Goal: Task Accomplishment & Management: Manage account settings

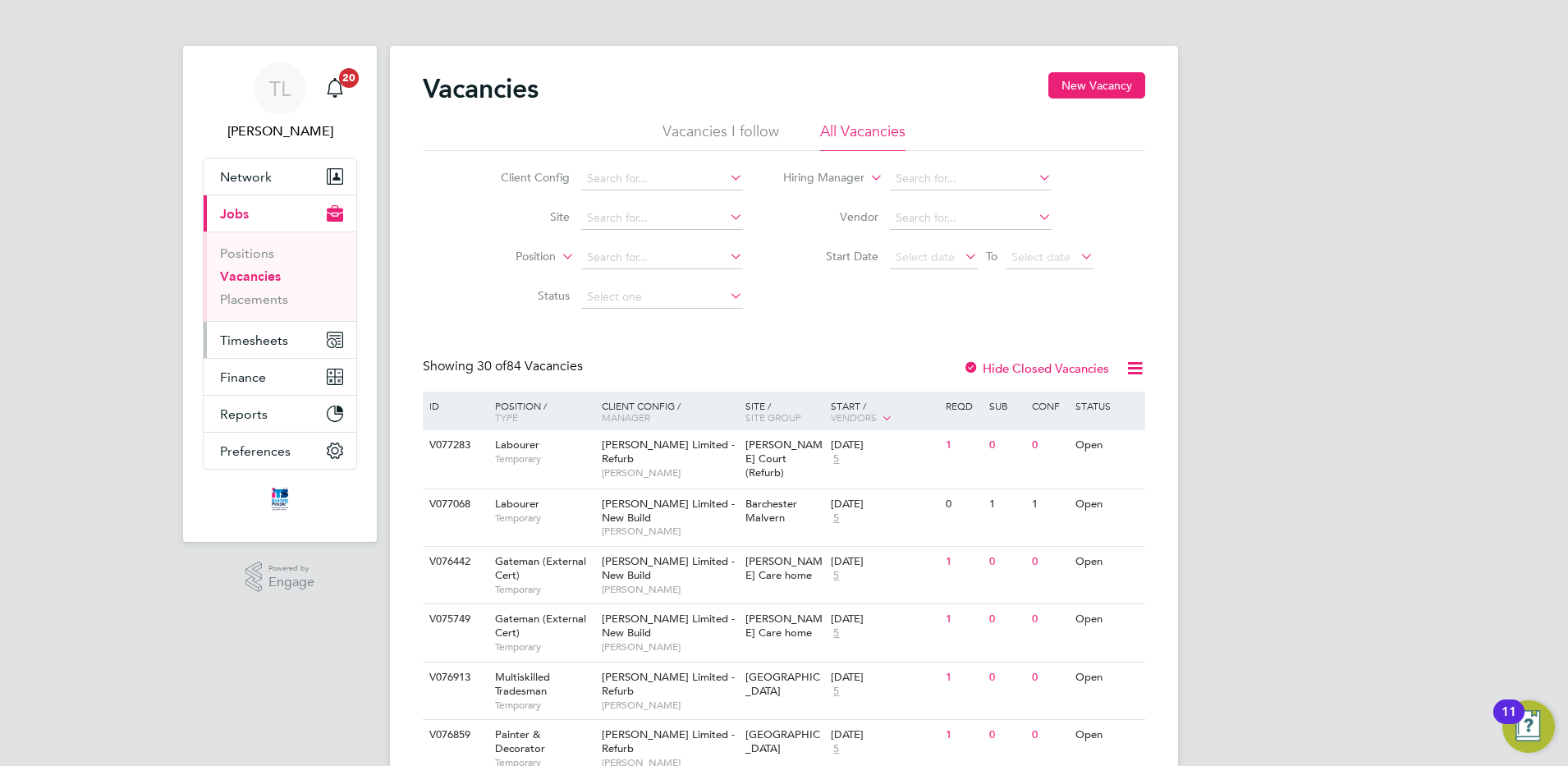
click at [255, 342] on span "Timesheets" at bounding box center [253, 341] width 69 height 16
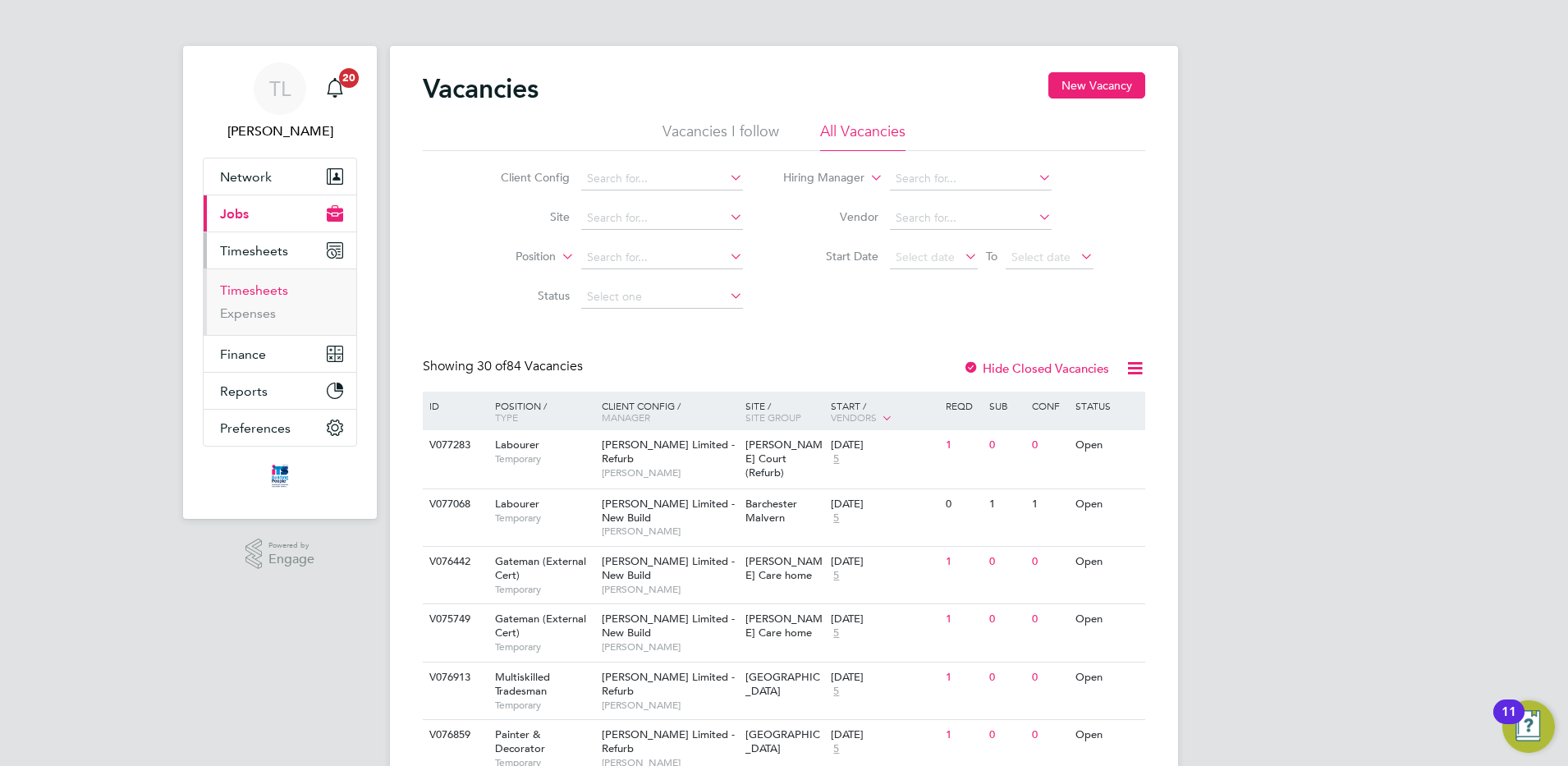
click at [257, 291] on link "Timesheets" at bounding box center [253, 290] width 69 height 16
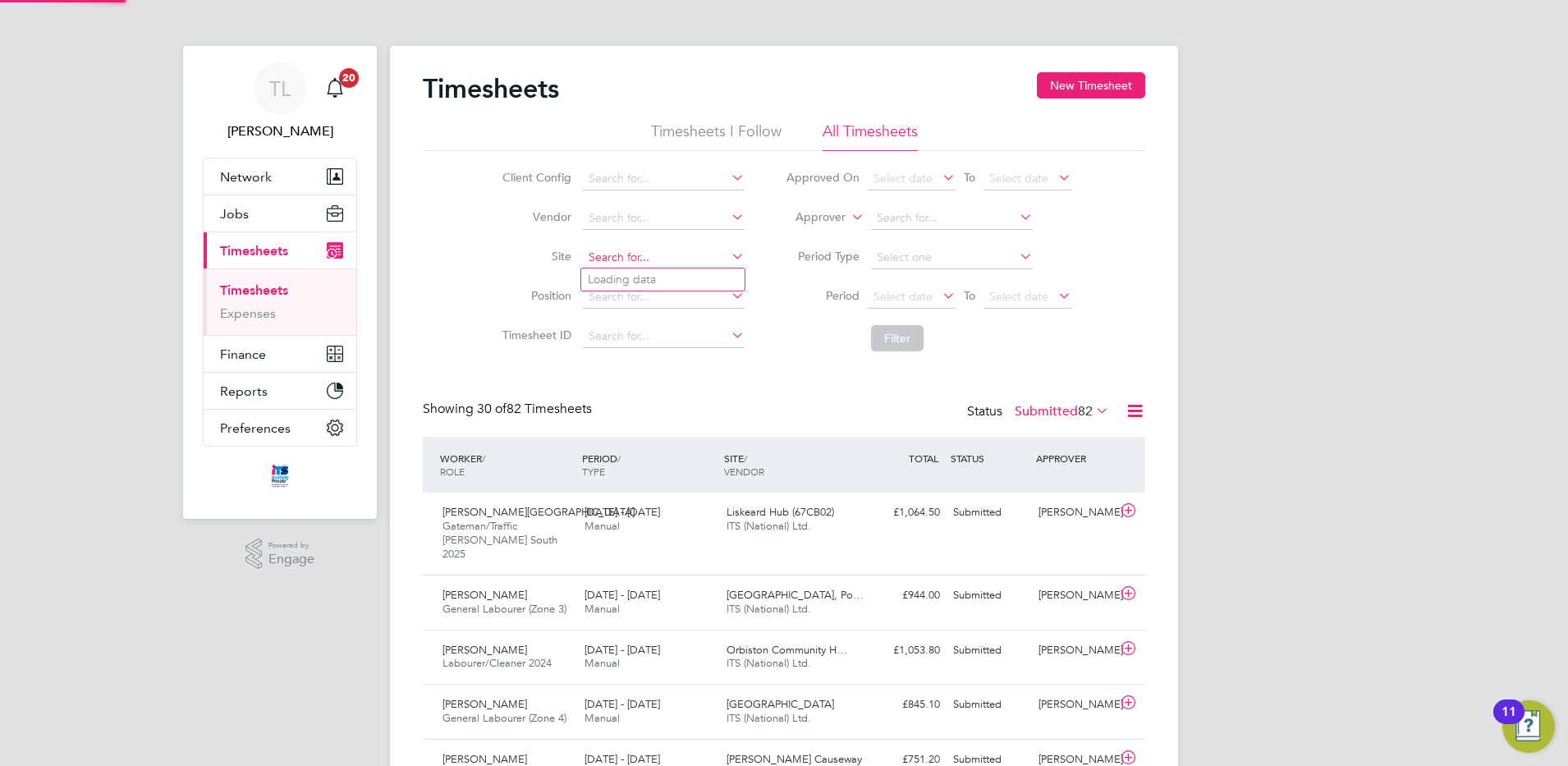
click at [621, 261] on input at bounding box center [664, 257] width 162 height 23
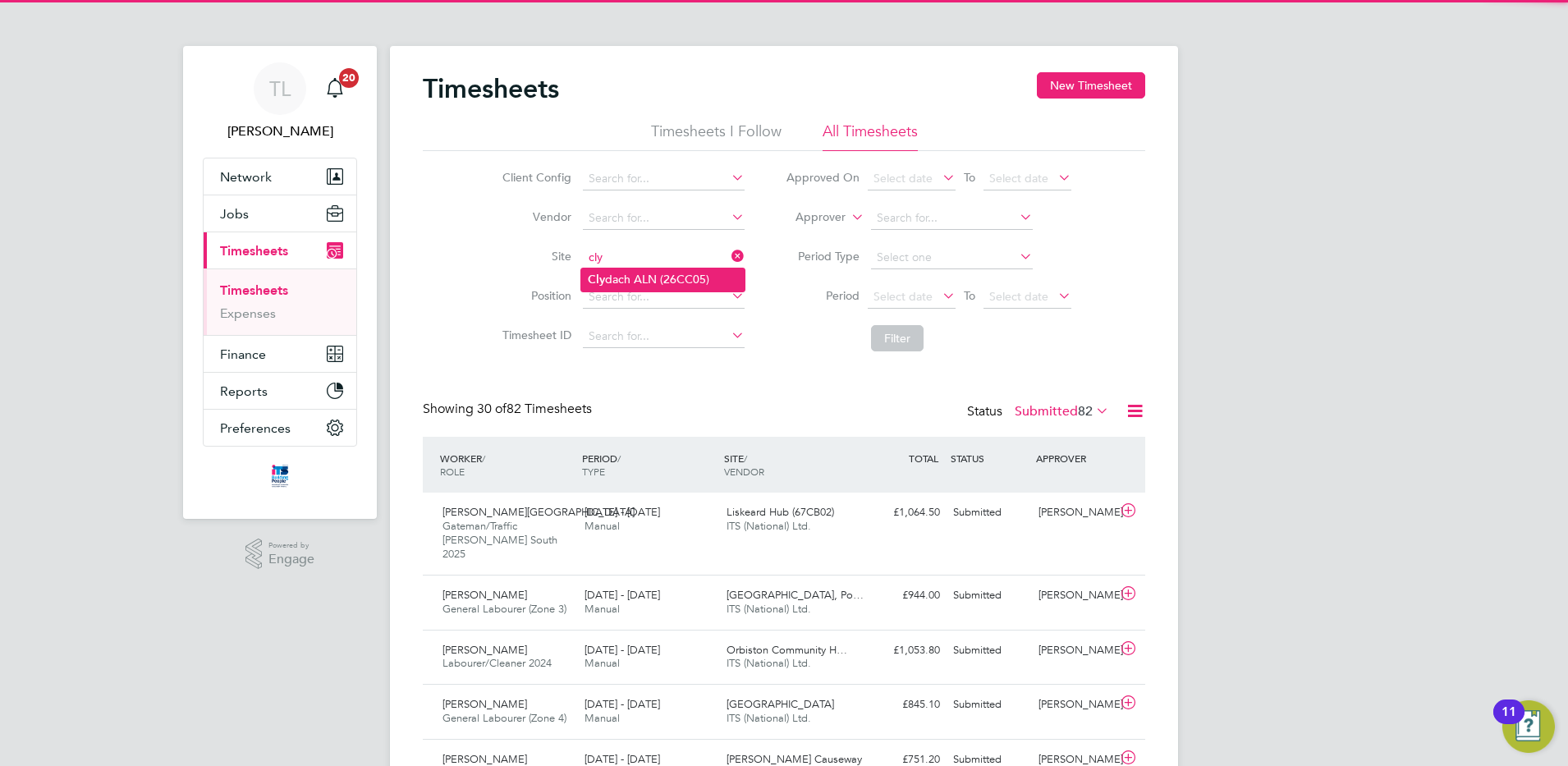
click at [612, 276] on li "[PERSON_NAME] ALN (26CC05)" at bounding box center [663, 279] width 163 height 22
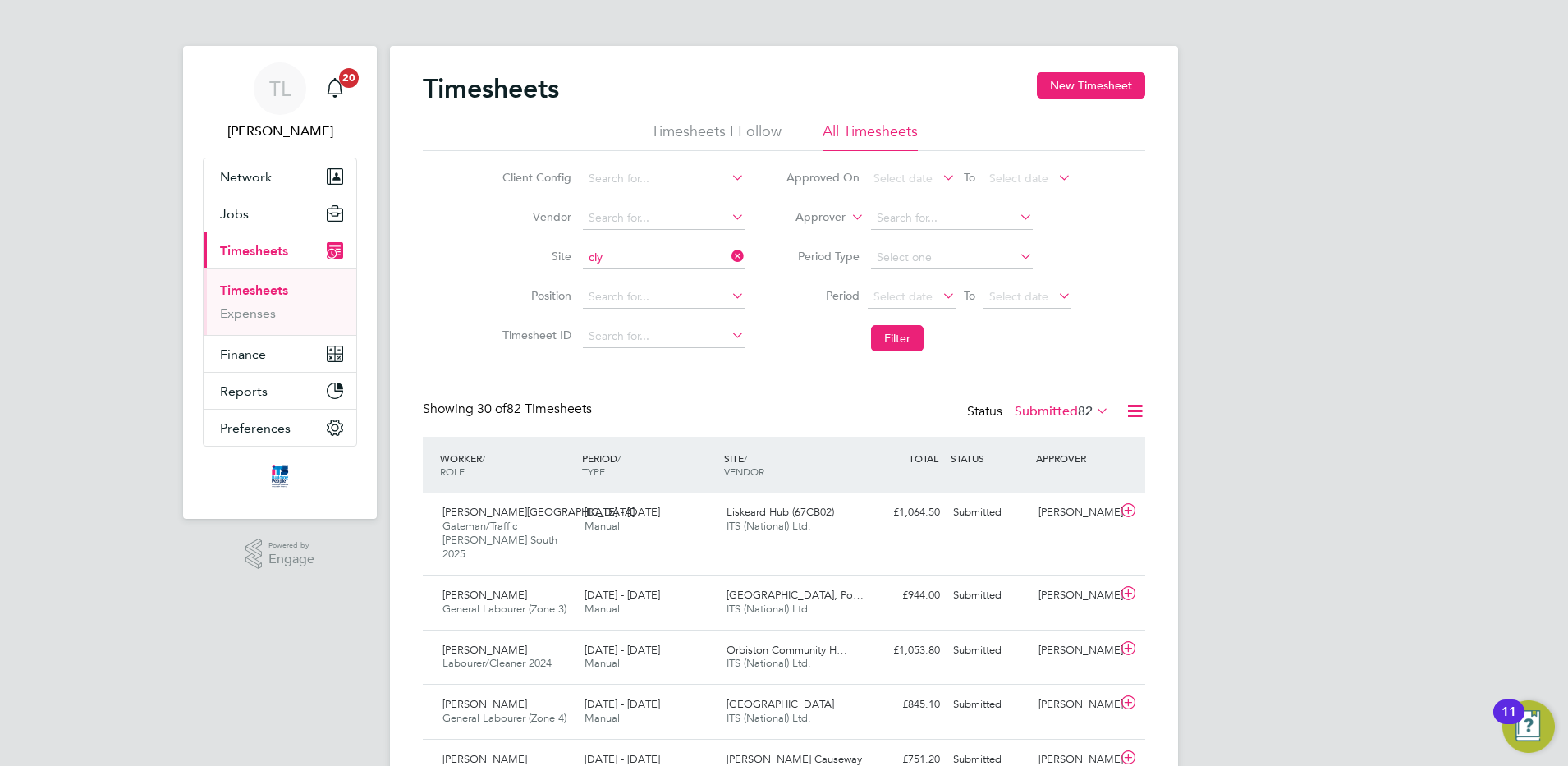
type input "Clydach ALN (26CC05)"
click at [903, 347] on button "Filter" at bounding box center [897, 338] width 53 height 26
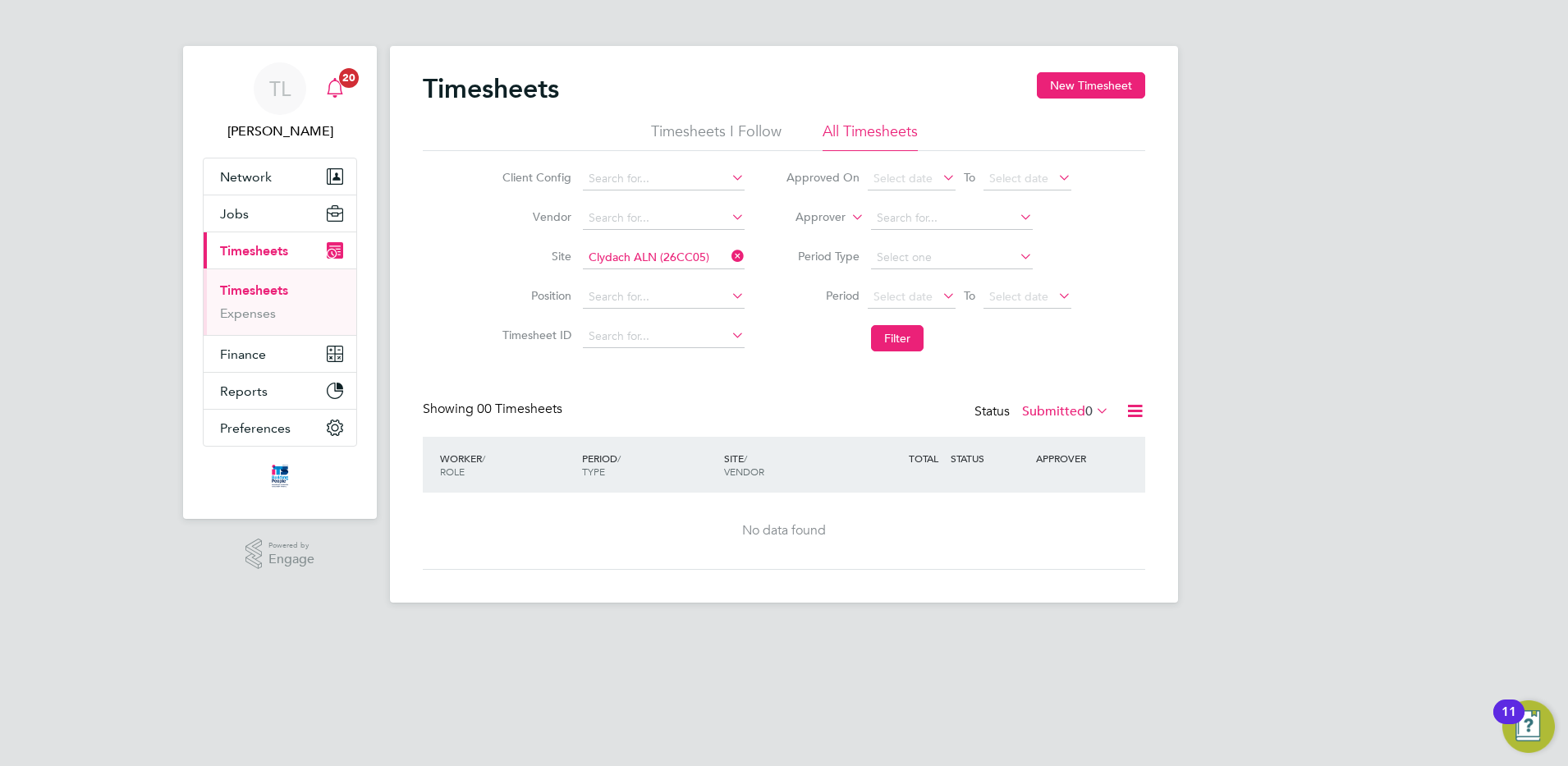
click at [342, 82] on span "20" at bounding box center [349, 78] width 20 height 20
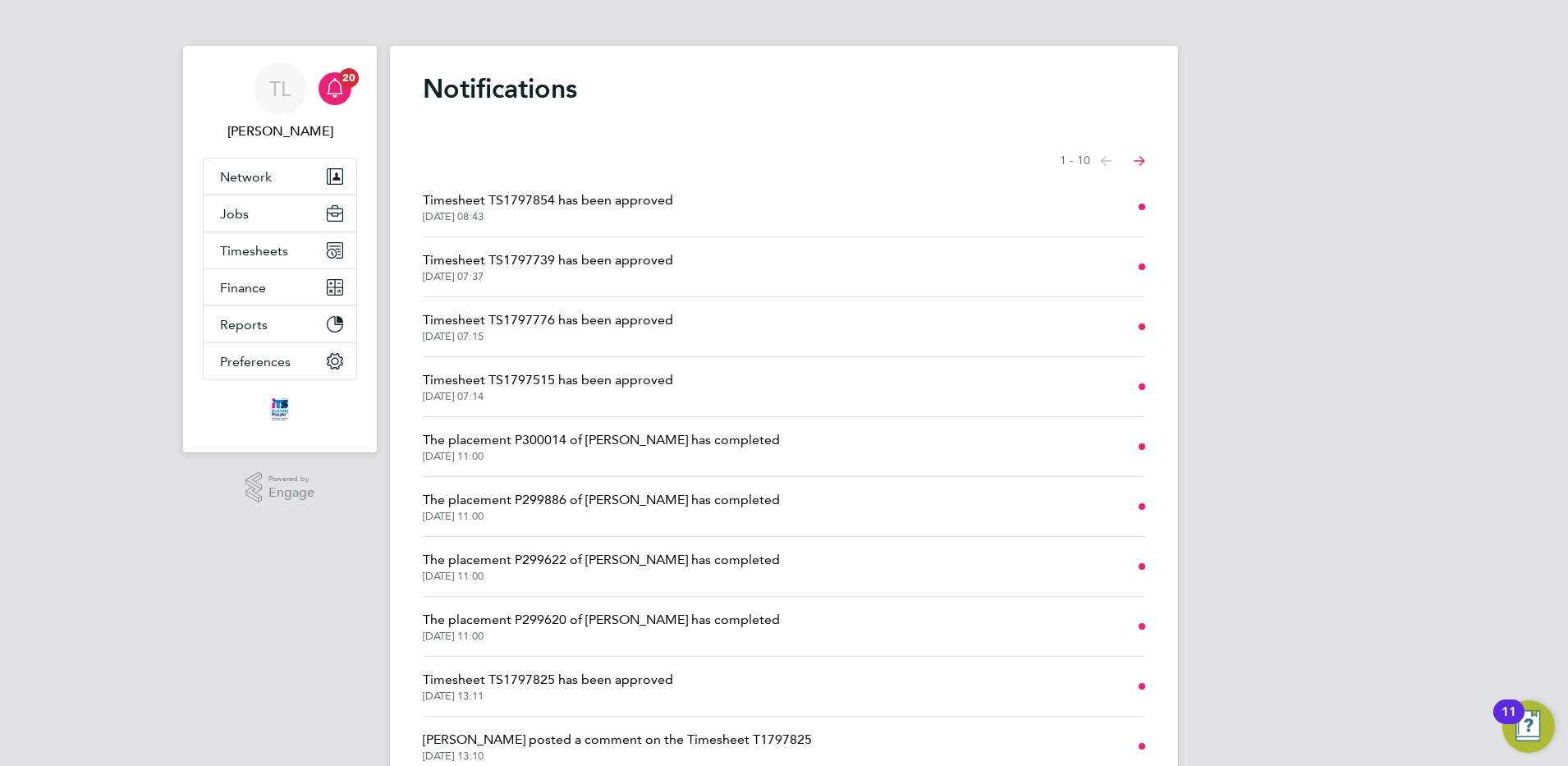
click at [527, 382] on span "Timesheet TS1797515 has been approved" at bounding box center [548, 381] width 250 height 20
click at [461, 195] on span "Timesheet TS1797854 has been approved" at bounding box center [548, 201] width 250 height 20
click at [252, 198] on button "Jobs" at bounding box center [280, 214] width 153 height 36
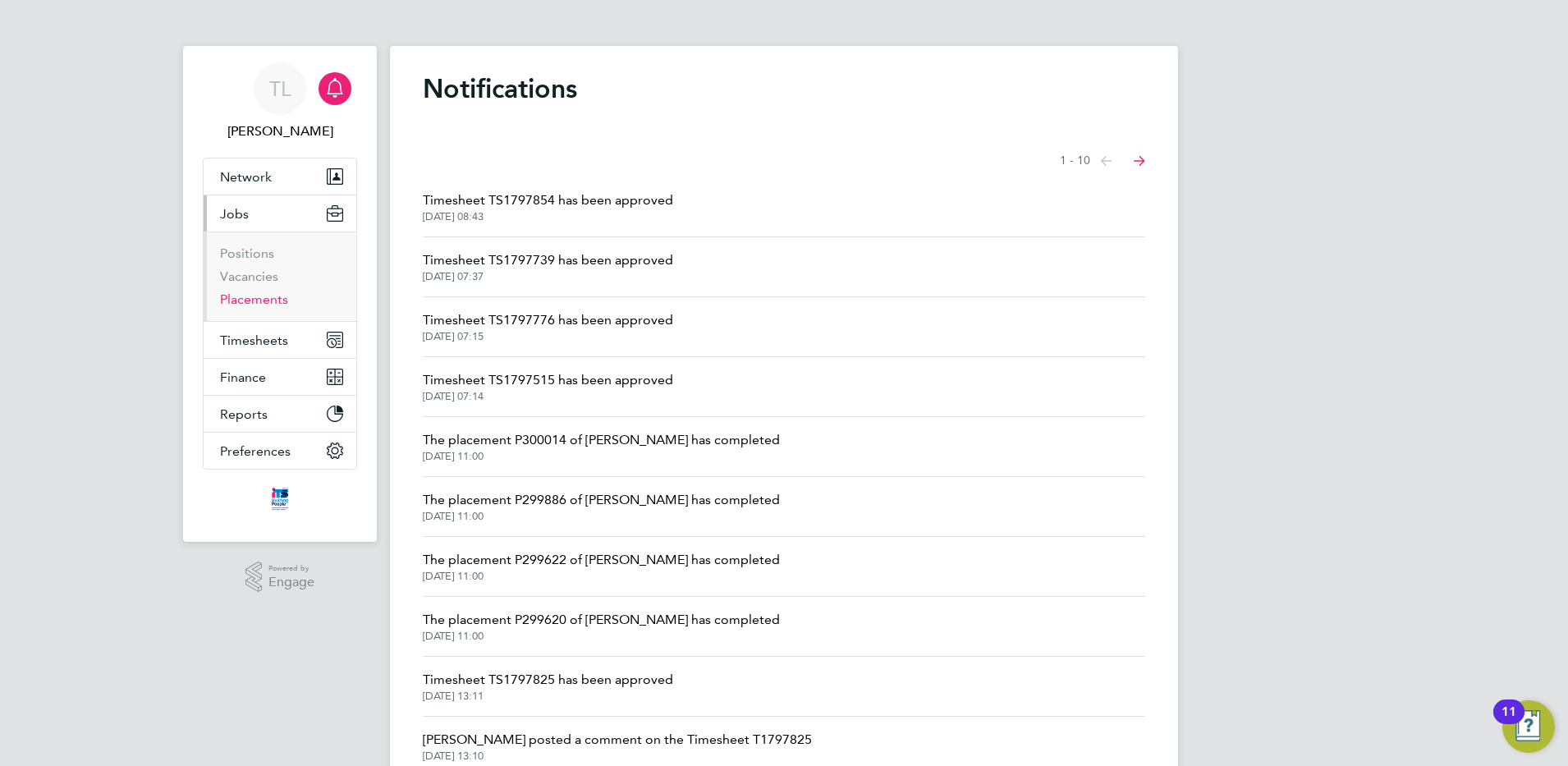
click at [252, 293] on link "Placements" at bounding box center [253, 299] width 69 height 16
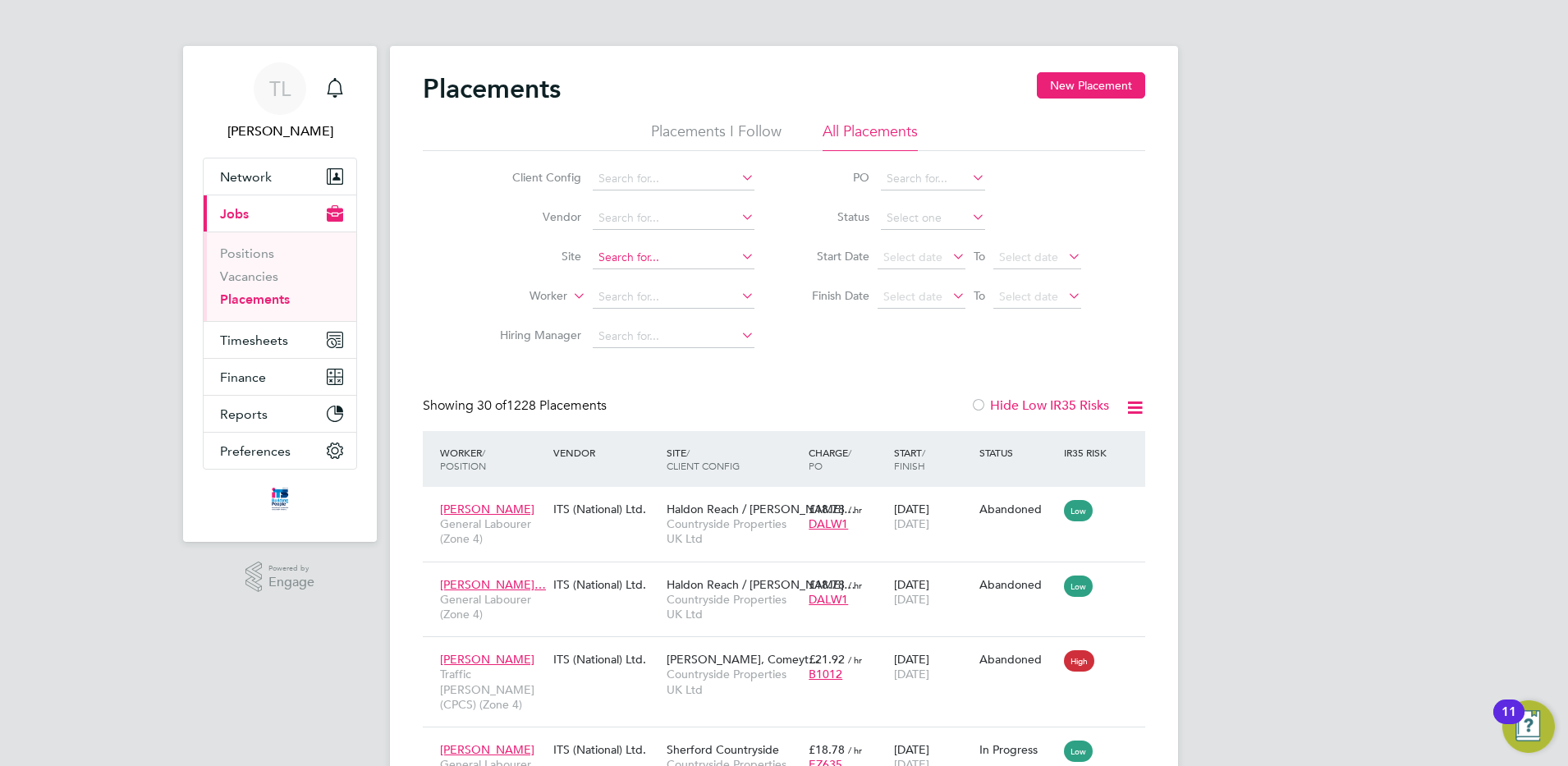
click at [617, 249] on input at bounding box center [673, 257] width 162 height 23
click at [617, 279] on b "Clydach" at bounding box center [620, 280] width 44 height 14
type input "Clydach ALN (26CC05)"
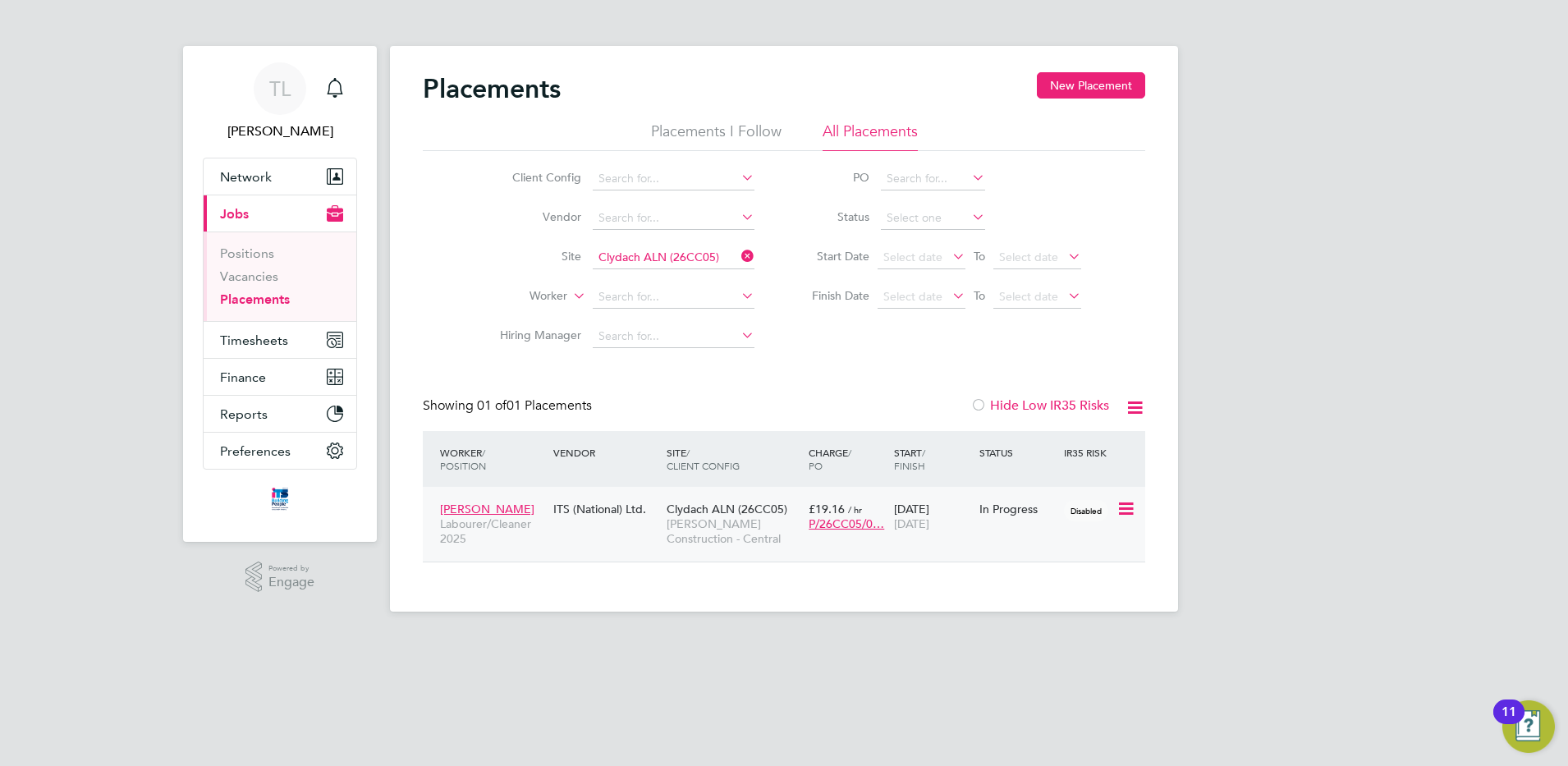
click at [505, 509] on span "[PERSON_NAME]" at bounding box center [487, 509] width 94 height 15
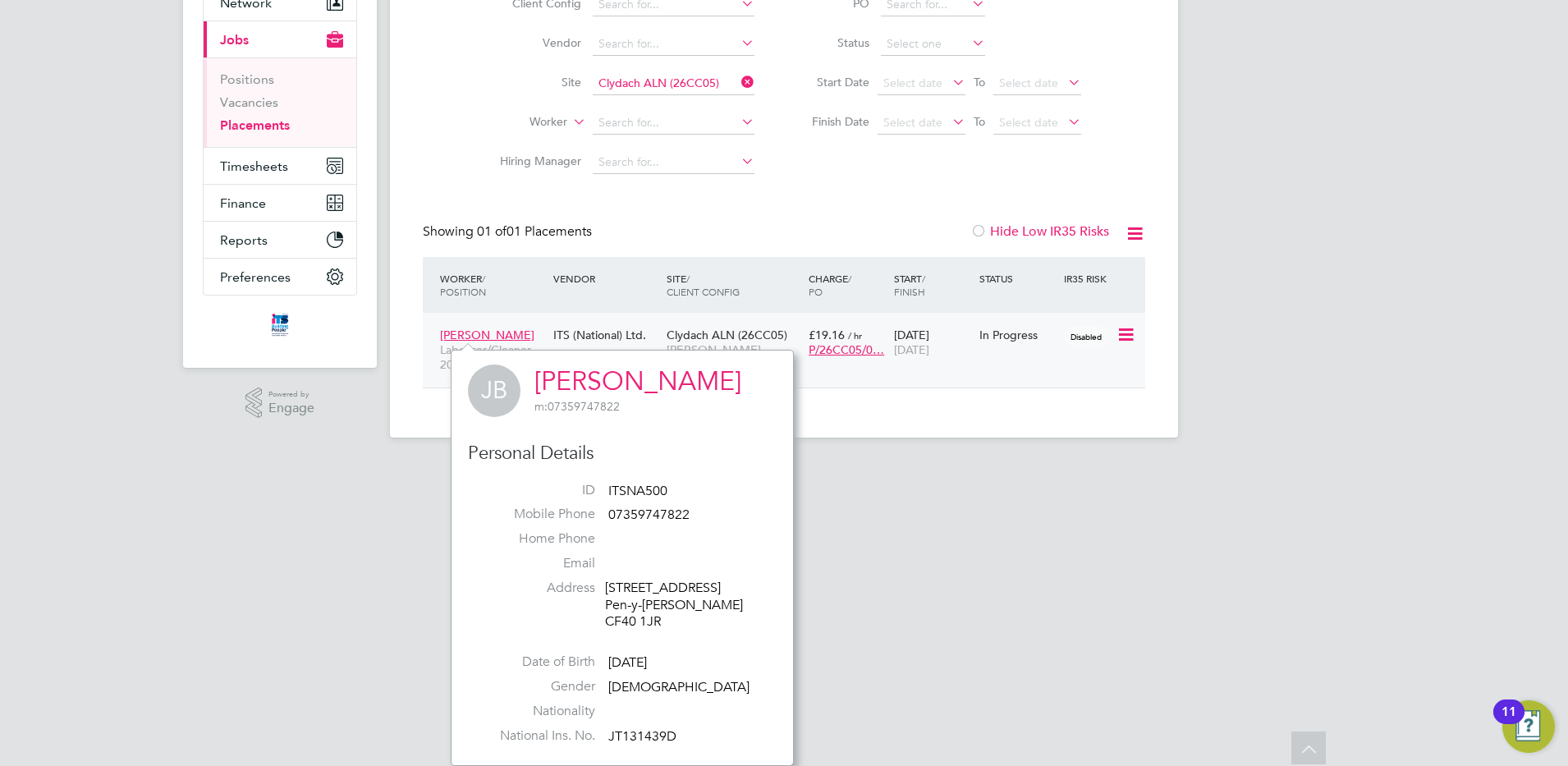
click at [1127, 337] on icon at bounding box center [1125, 335] width 17 height 20
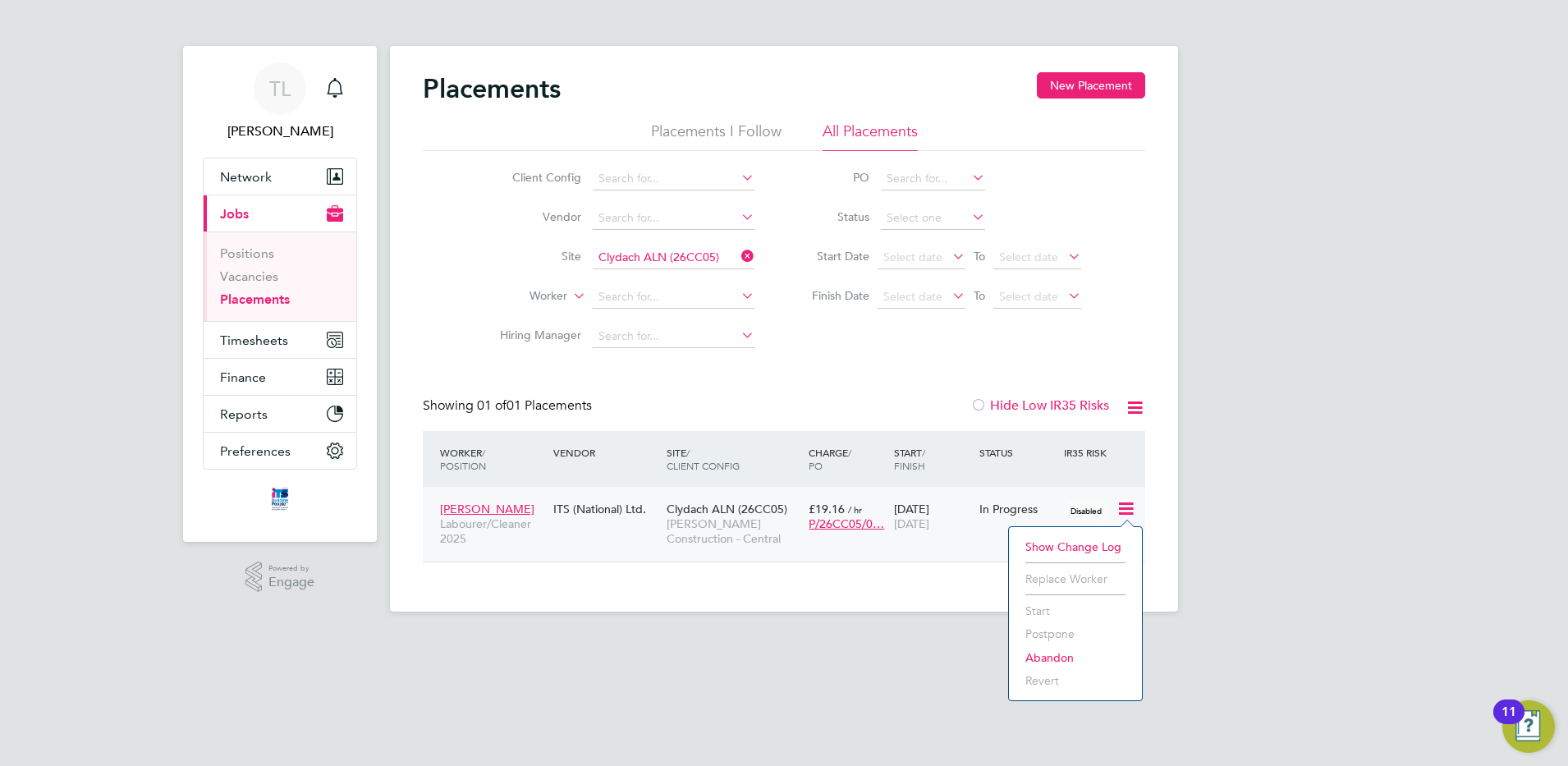
click at [464, 514] on span "[PERSON_NAME]" at bounding box center [487, 509] width 94 height 15
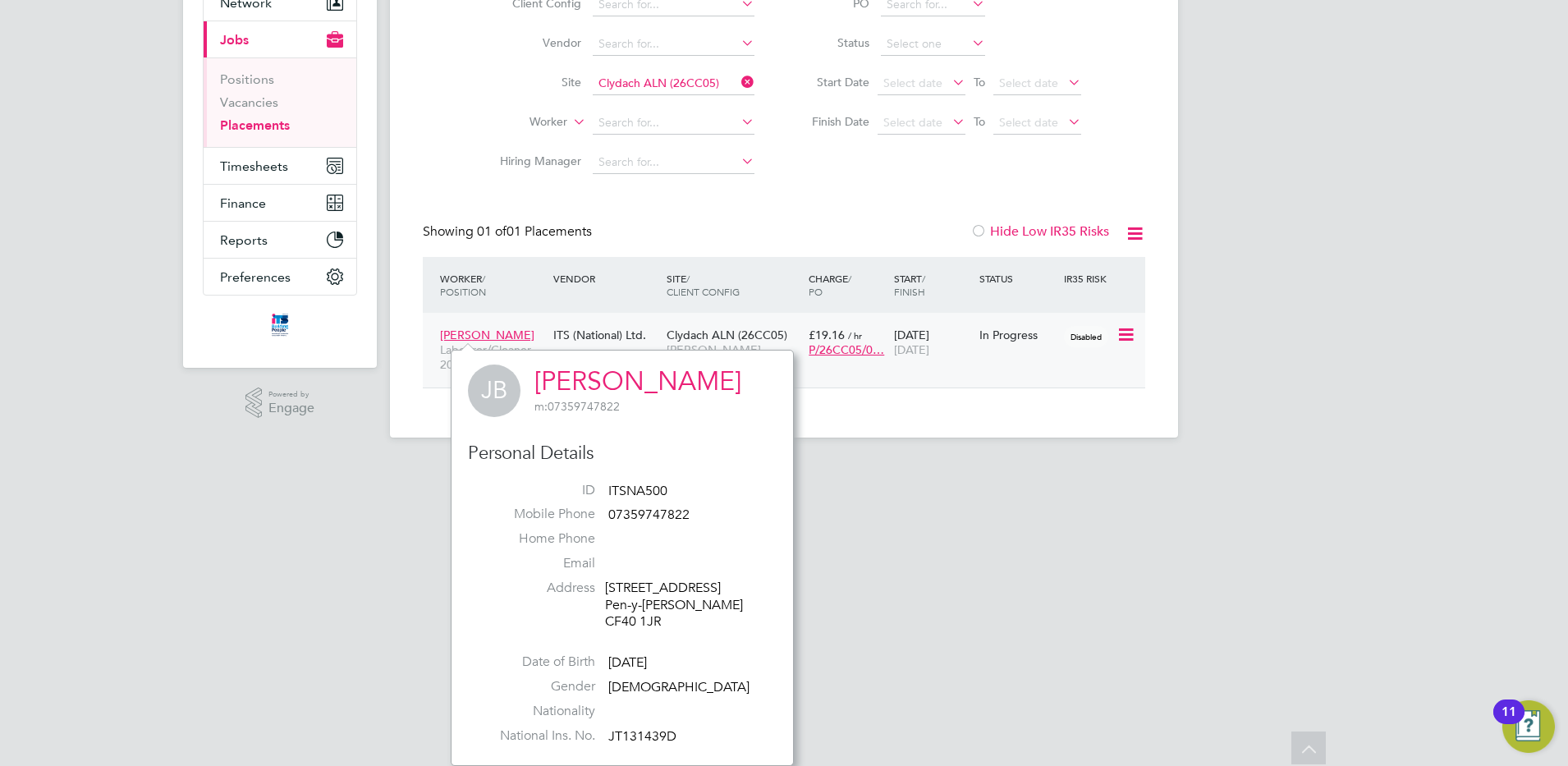
click at [839, 350] on span "P/26CC05/0…" at bounding box center [847, 349] width 76 height 15
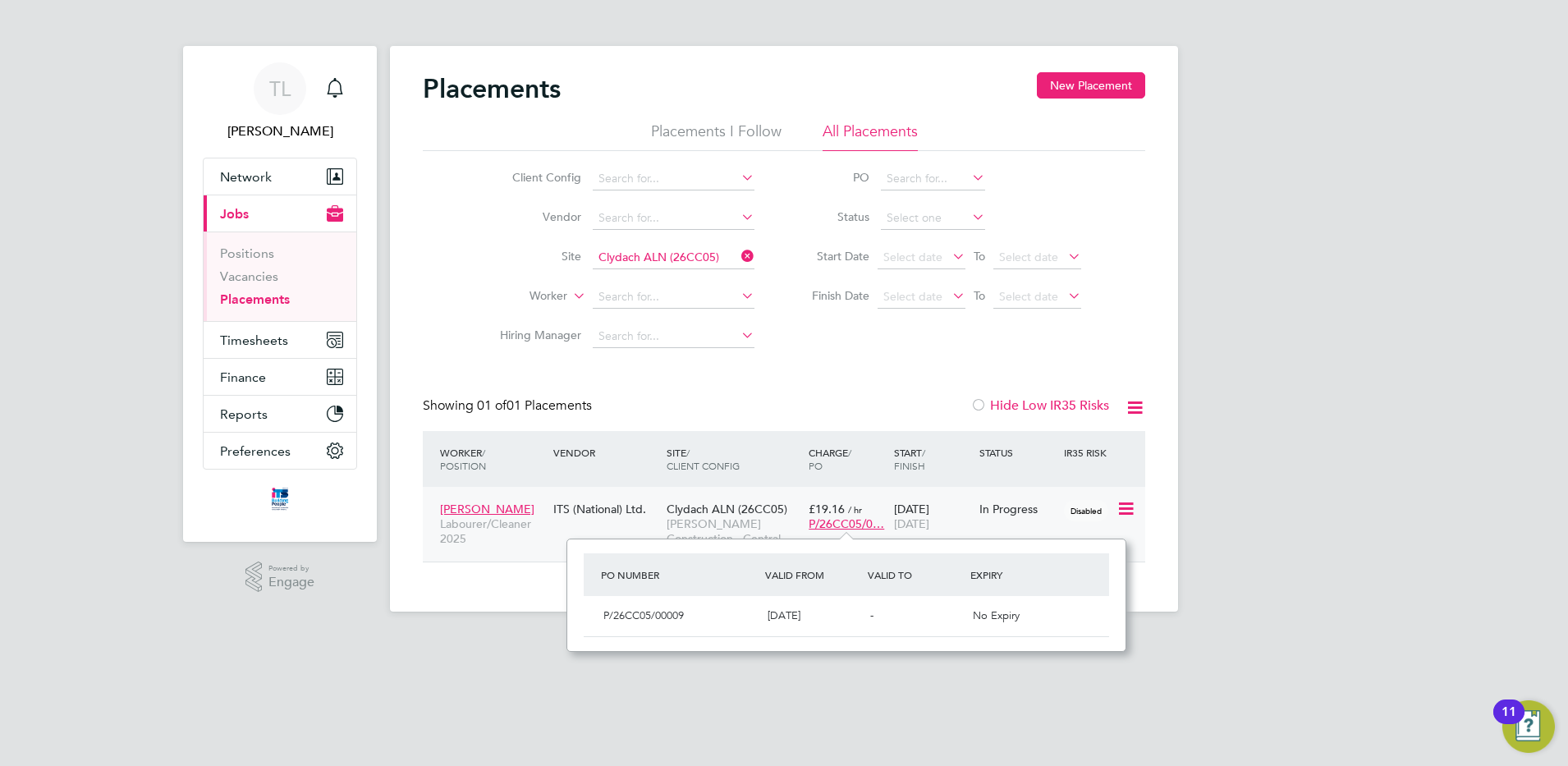
click at [470, 513] on span "[PERSON_NAME]" at bounding box center [487, 509] width 94 height 15
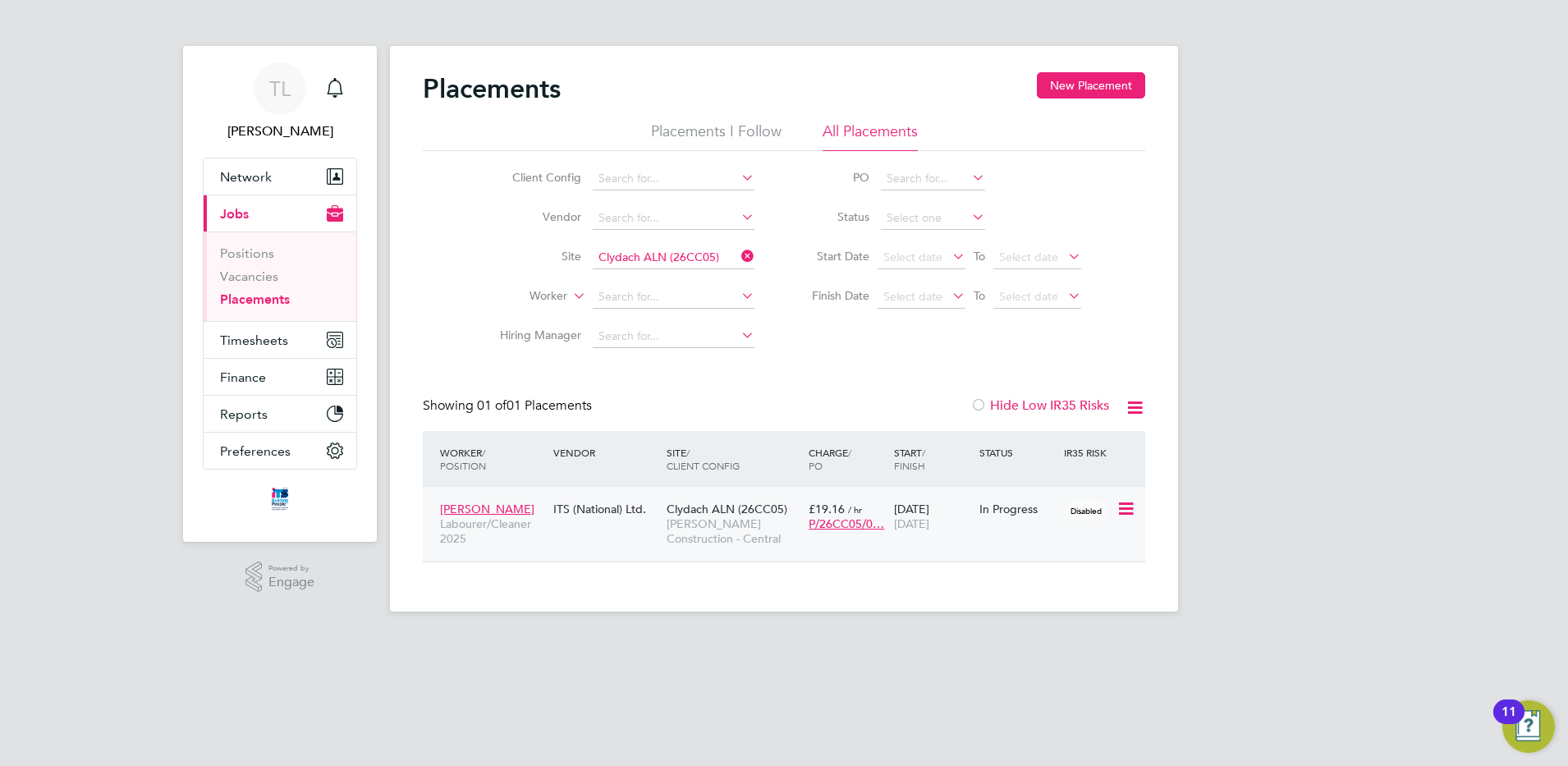
click at [470, 513] on span "[PERSON_NAME]" at bounding box center [487, 509] width 94 height 15
click at [265, 344] on span "Timesheets" at bounding box center [253, 341] width 69 height 16
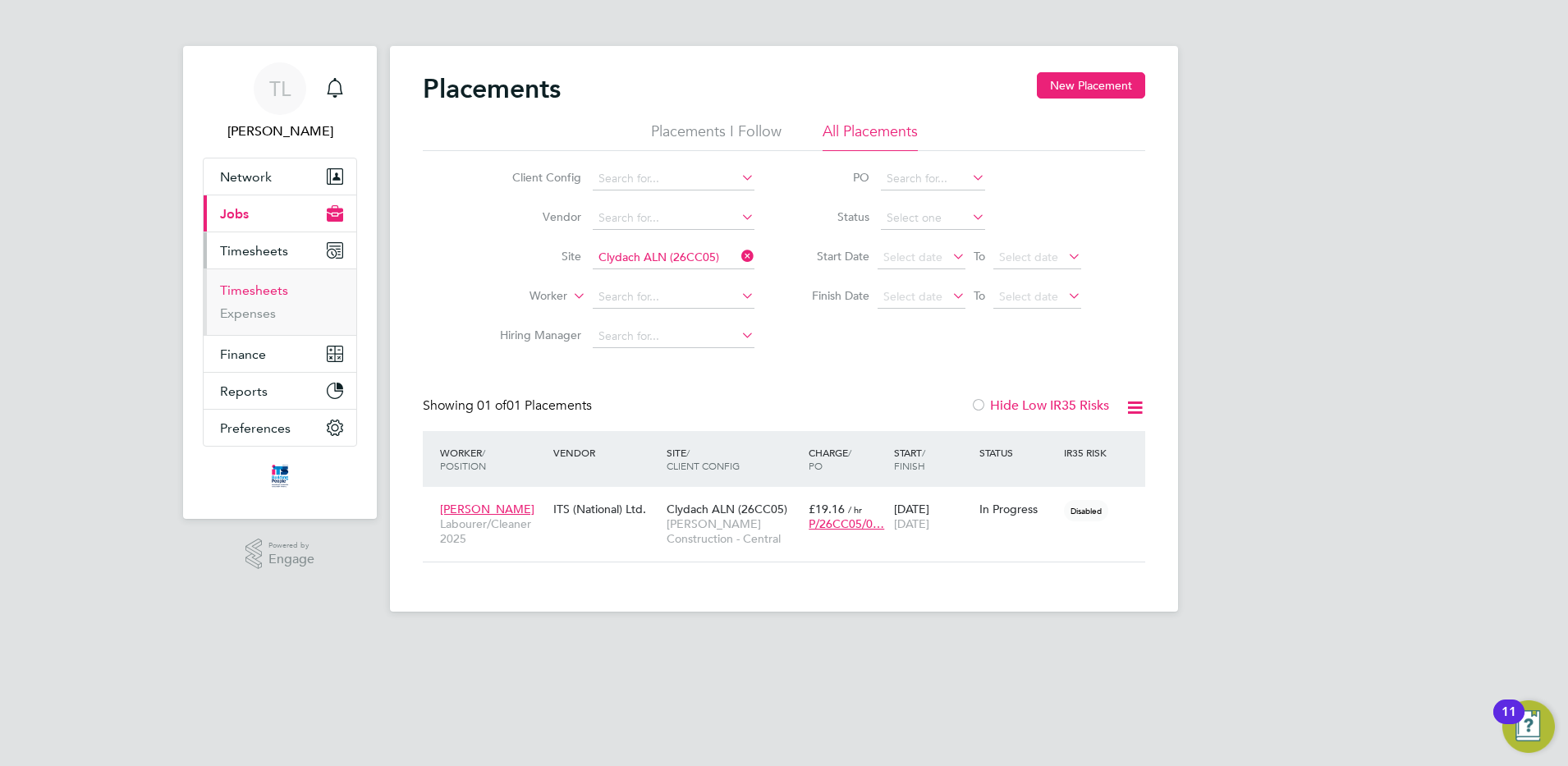
click at [244, 294] on link "Timesheets" at bounding box center [253, 290] width 69 height 16
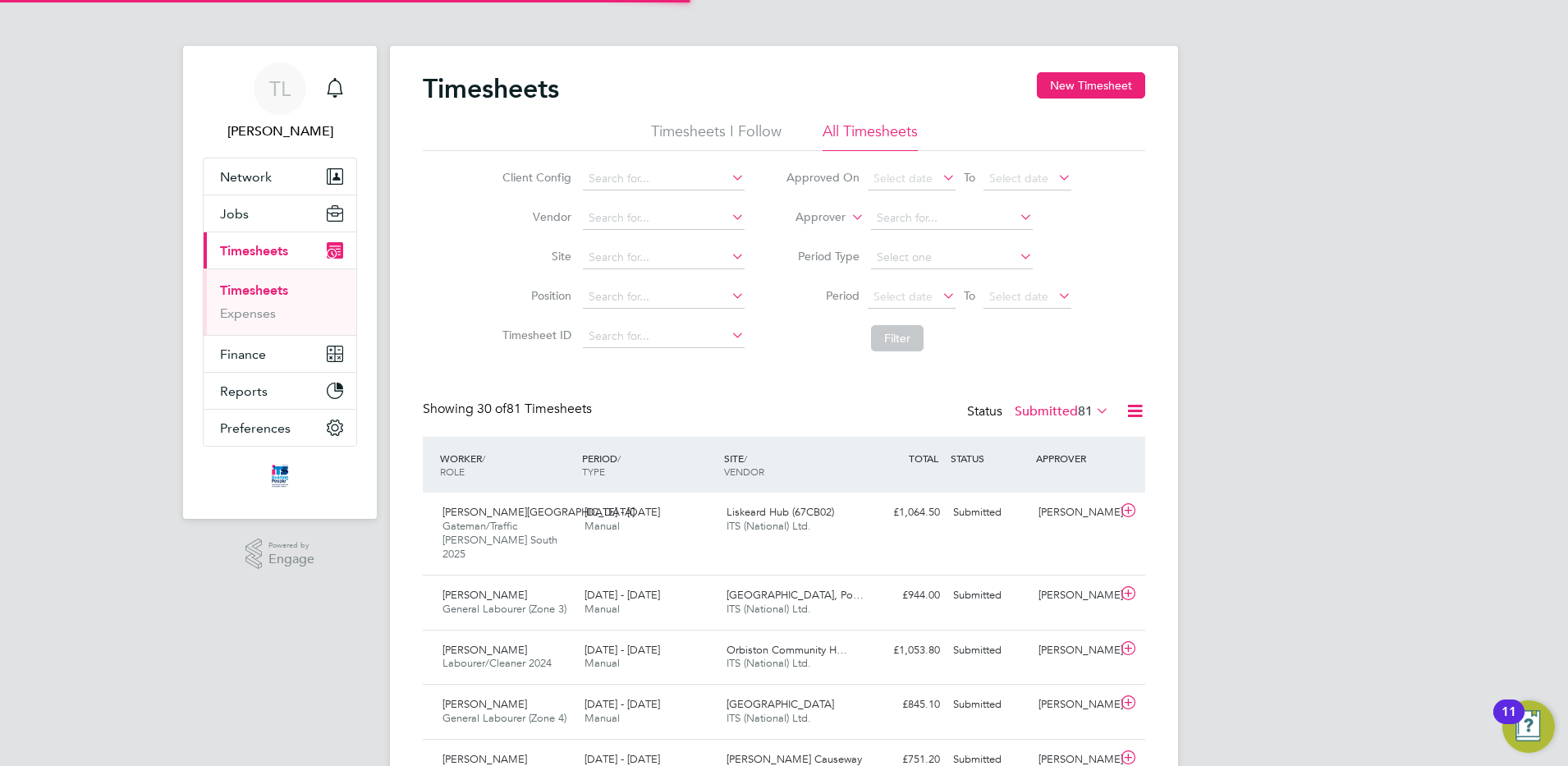
scroll to position [42, 143]
click at [632, 251] on input at bounding box center [664, 257] width 162 height 23
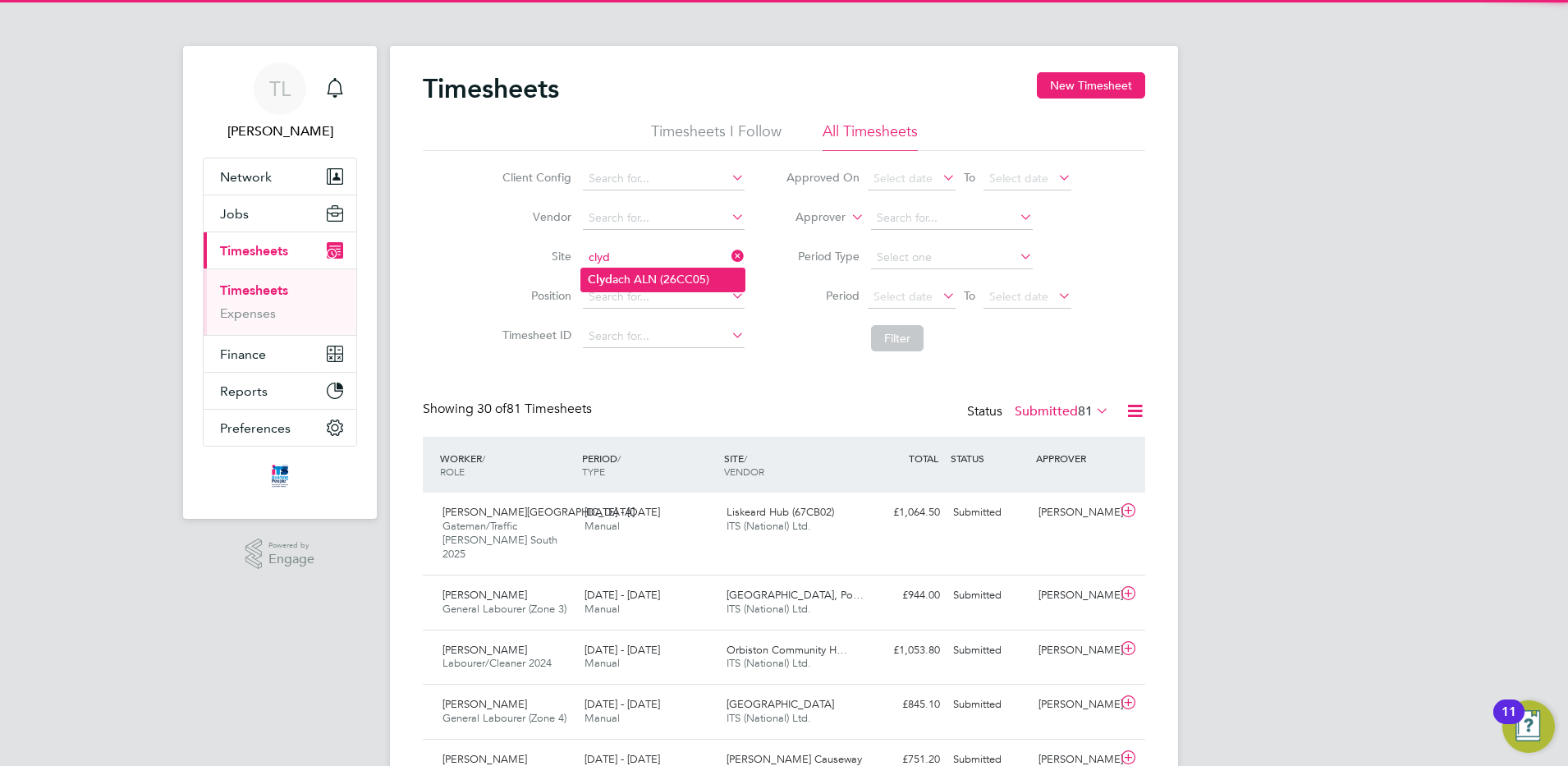
click at [639, 271] on li "Clyd ach ALN (26CC05)" at bounding box center [663, 279] width 163 height 22
type input "Clydach ALN (26CC05)"
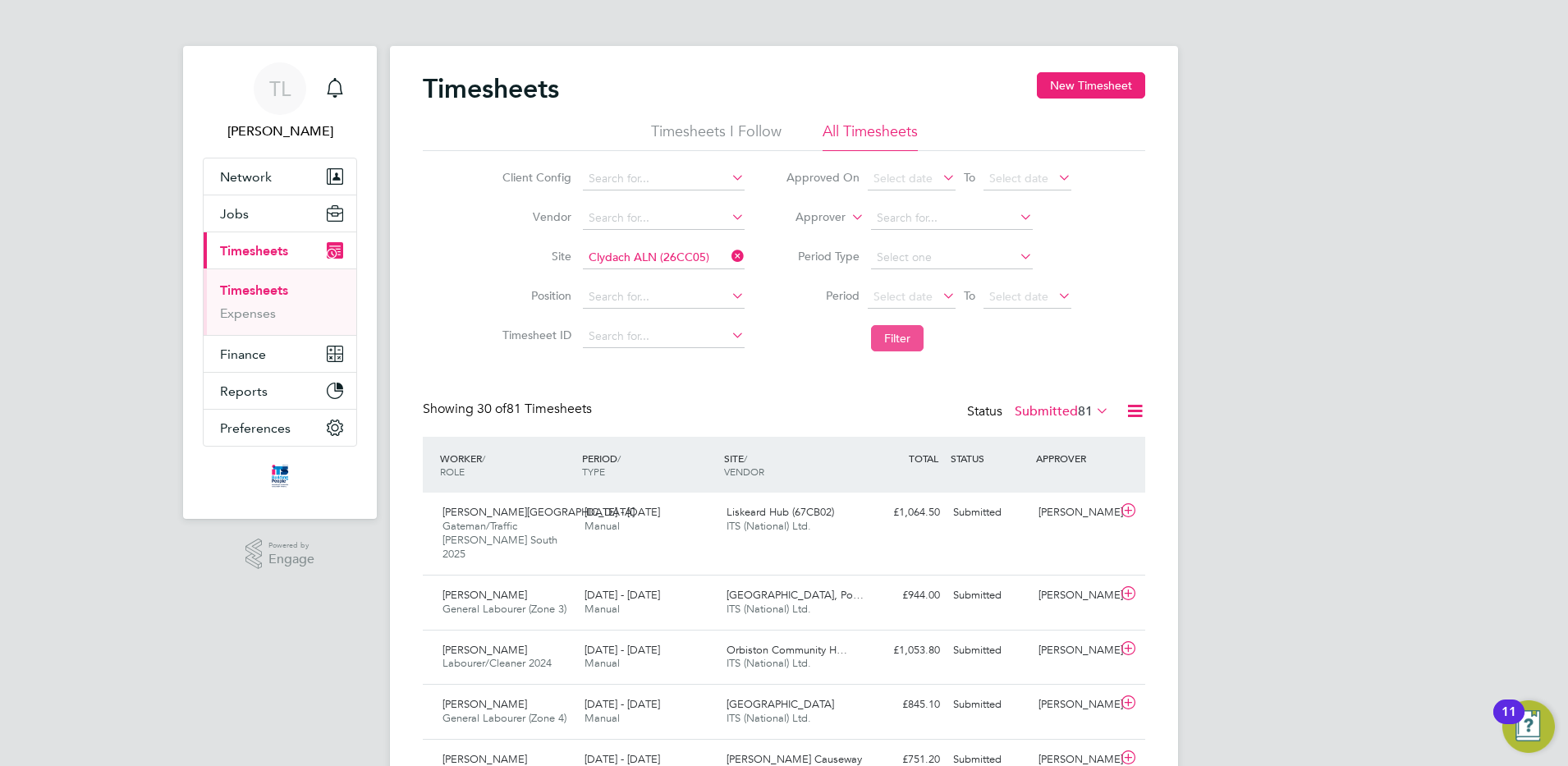
click at [901, 345] on button "Filter" at bounding box center [897, 338] width 53 height 26
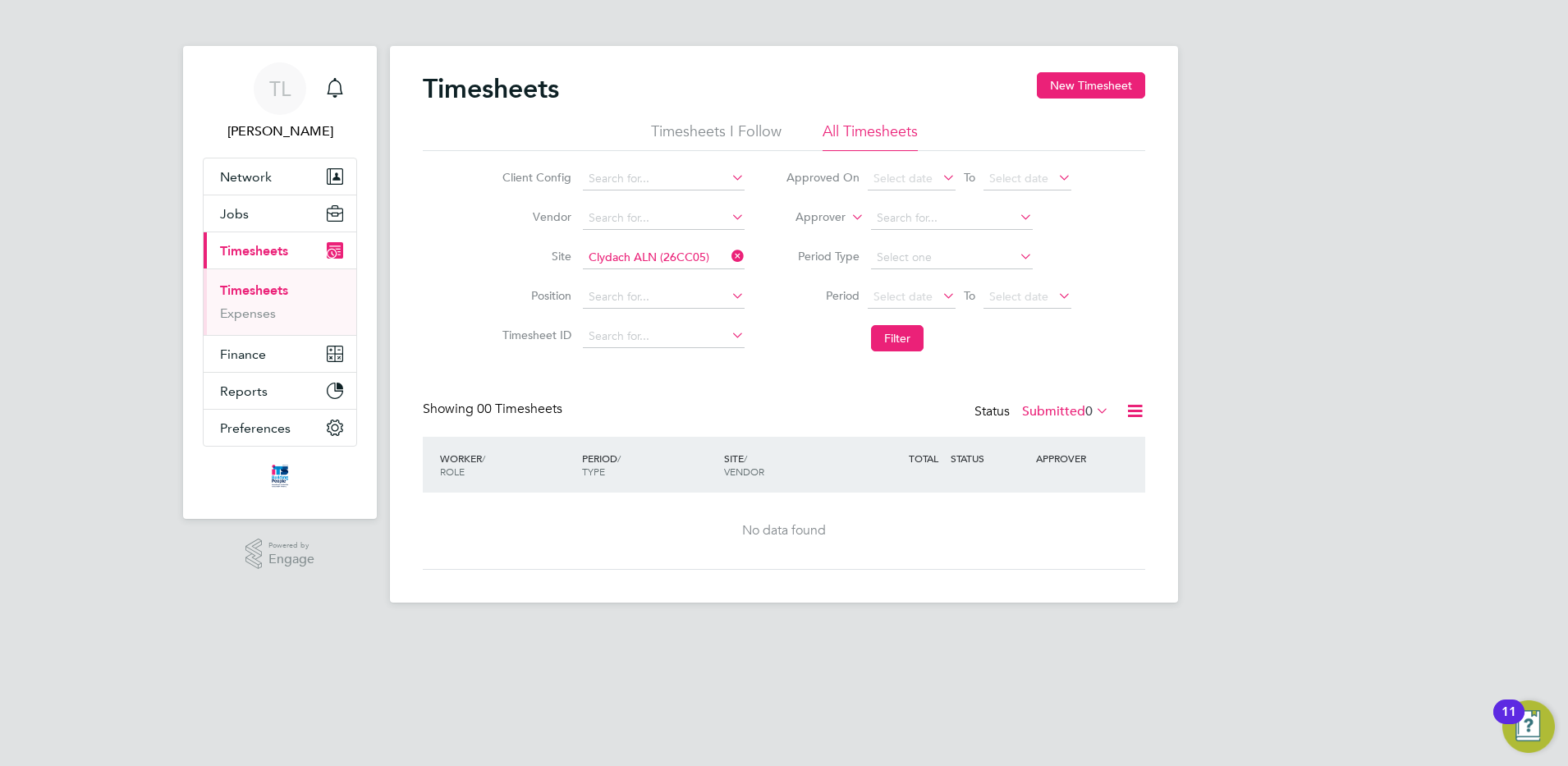
click at [1136, 417] on icon at bounding box center [1135, 410] width 21 height 21
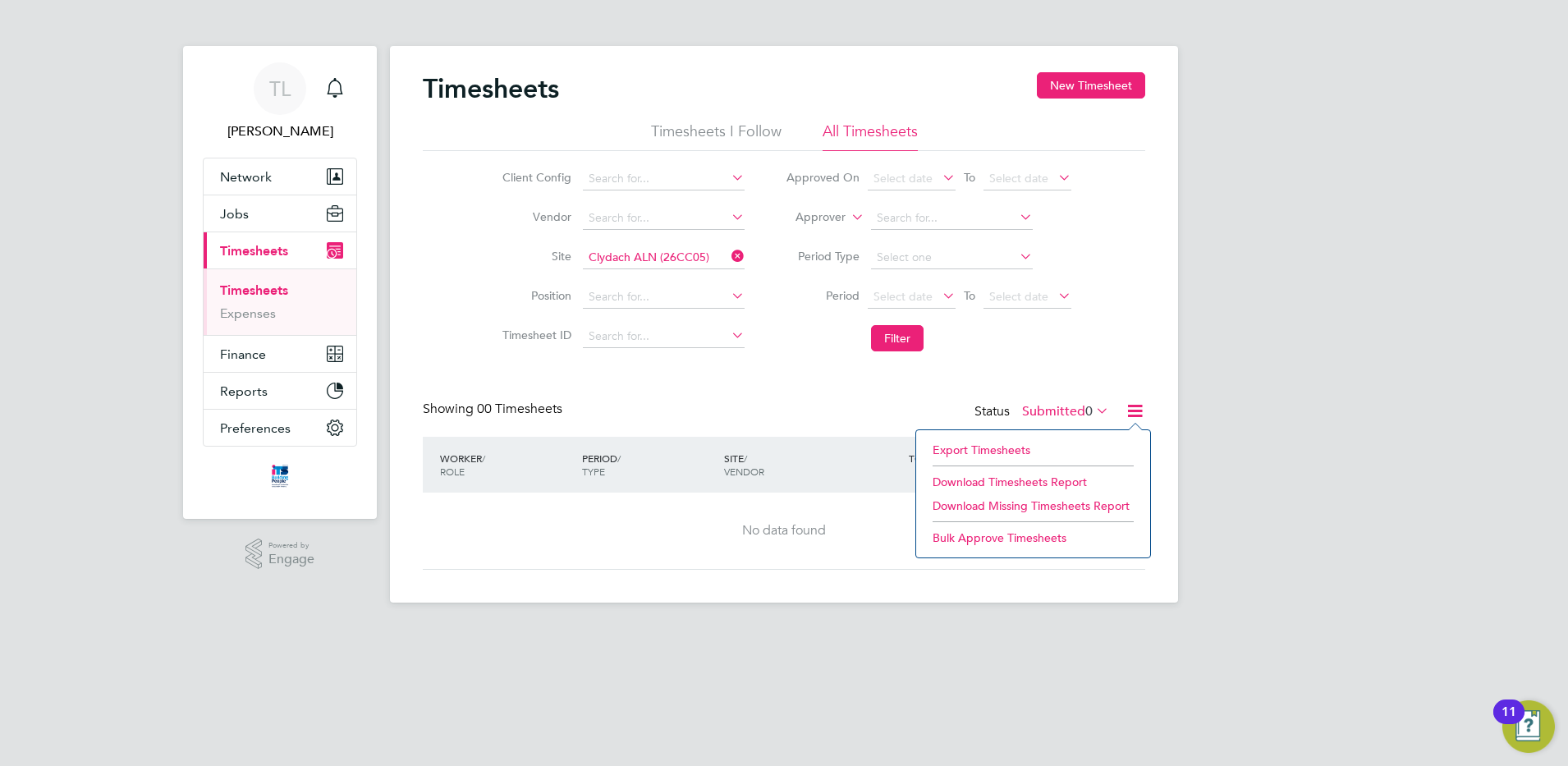
click at [1067, 410] on label "Submitted 0" at bounding box center [1066, 411] width 87 height 17
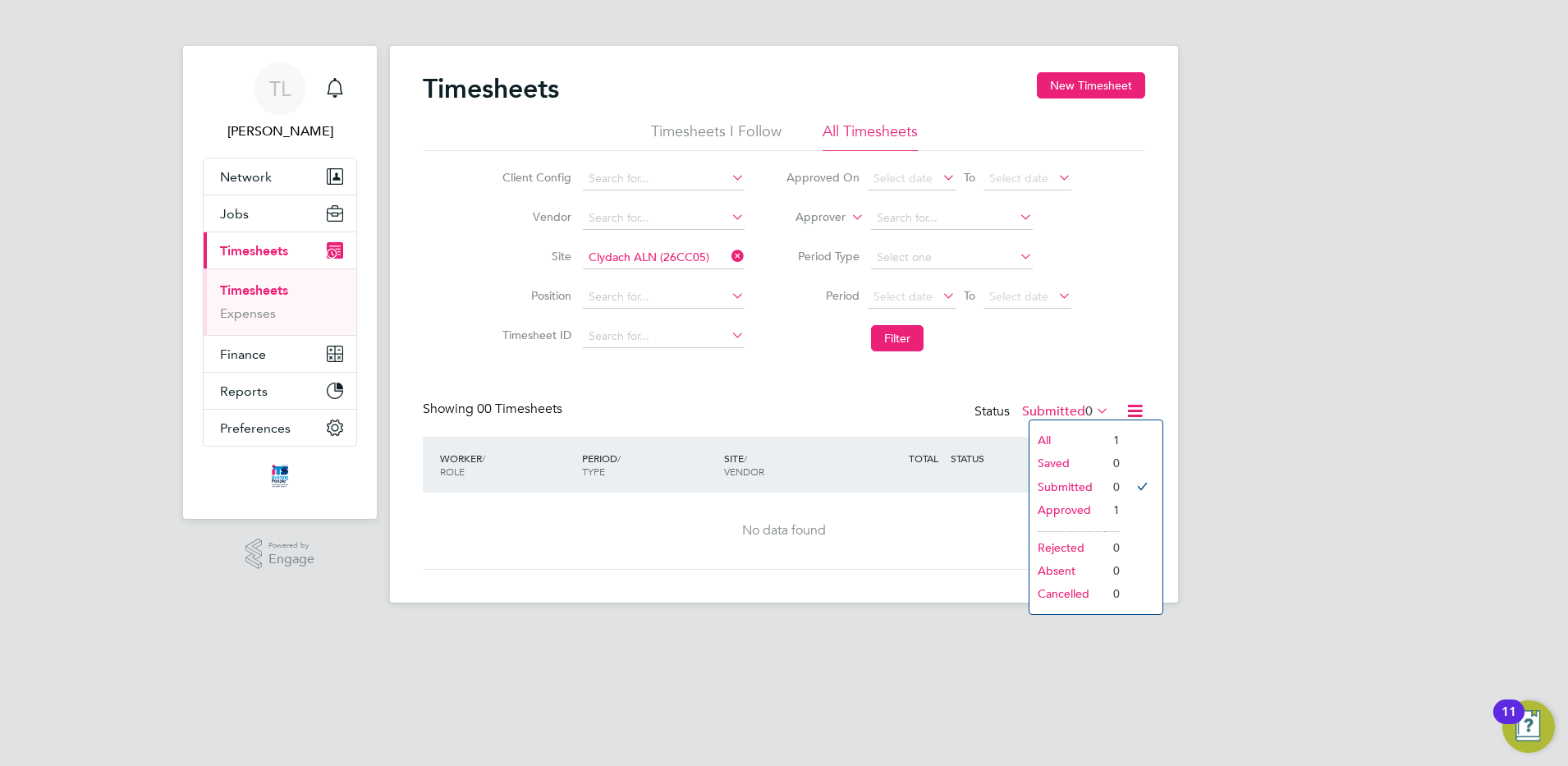
click at [1077, 512] on li "Approved" at bounding box center [1067, 509] width 76 height 23
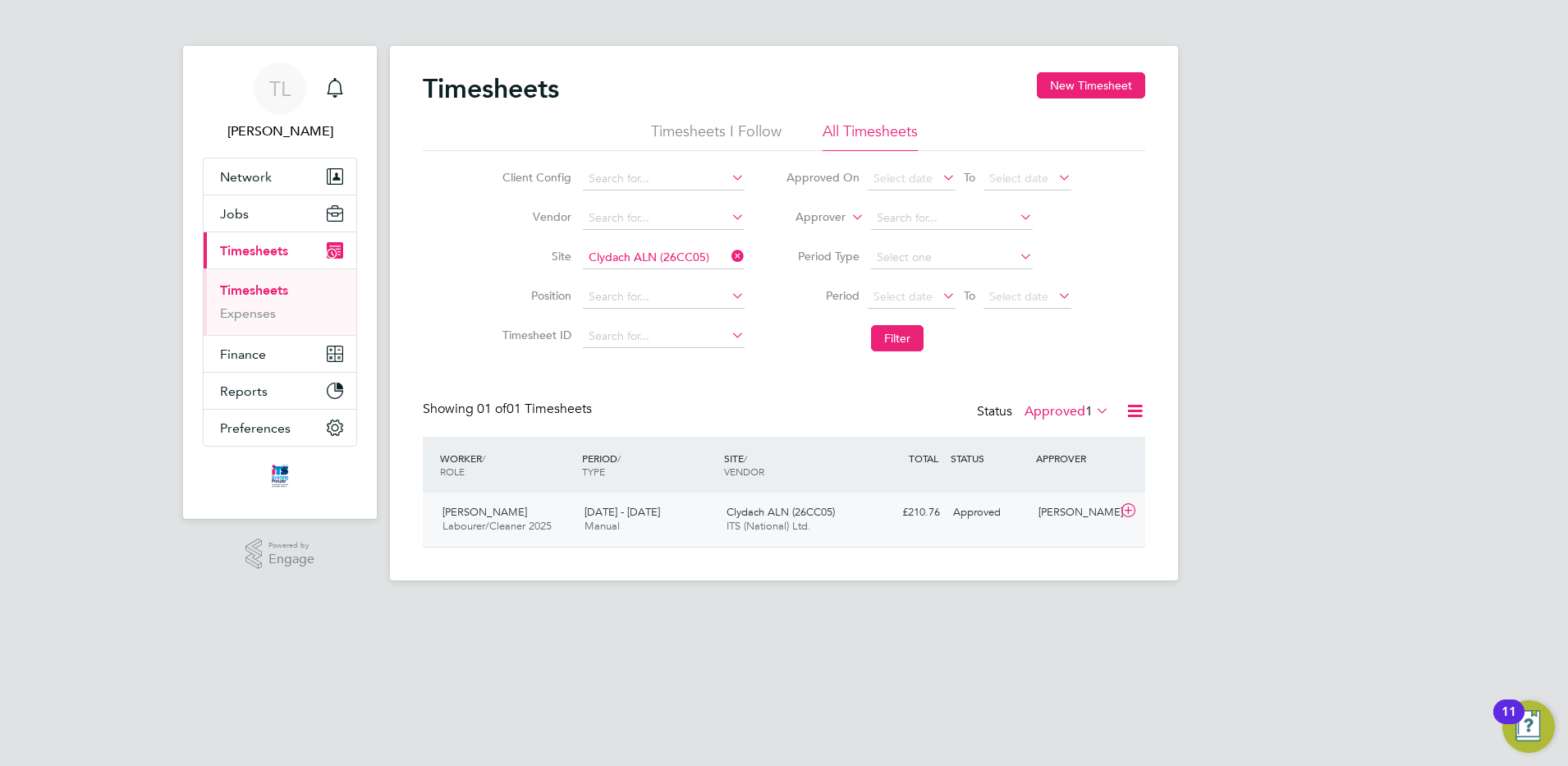
click at [474, 511] on span "[PERSON_NAME]" at bounding box center [484, 512] width 84 height 14
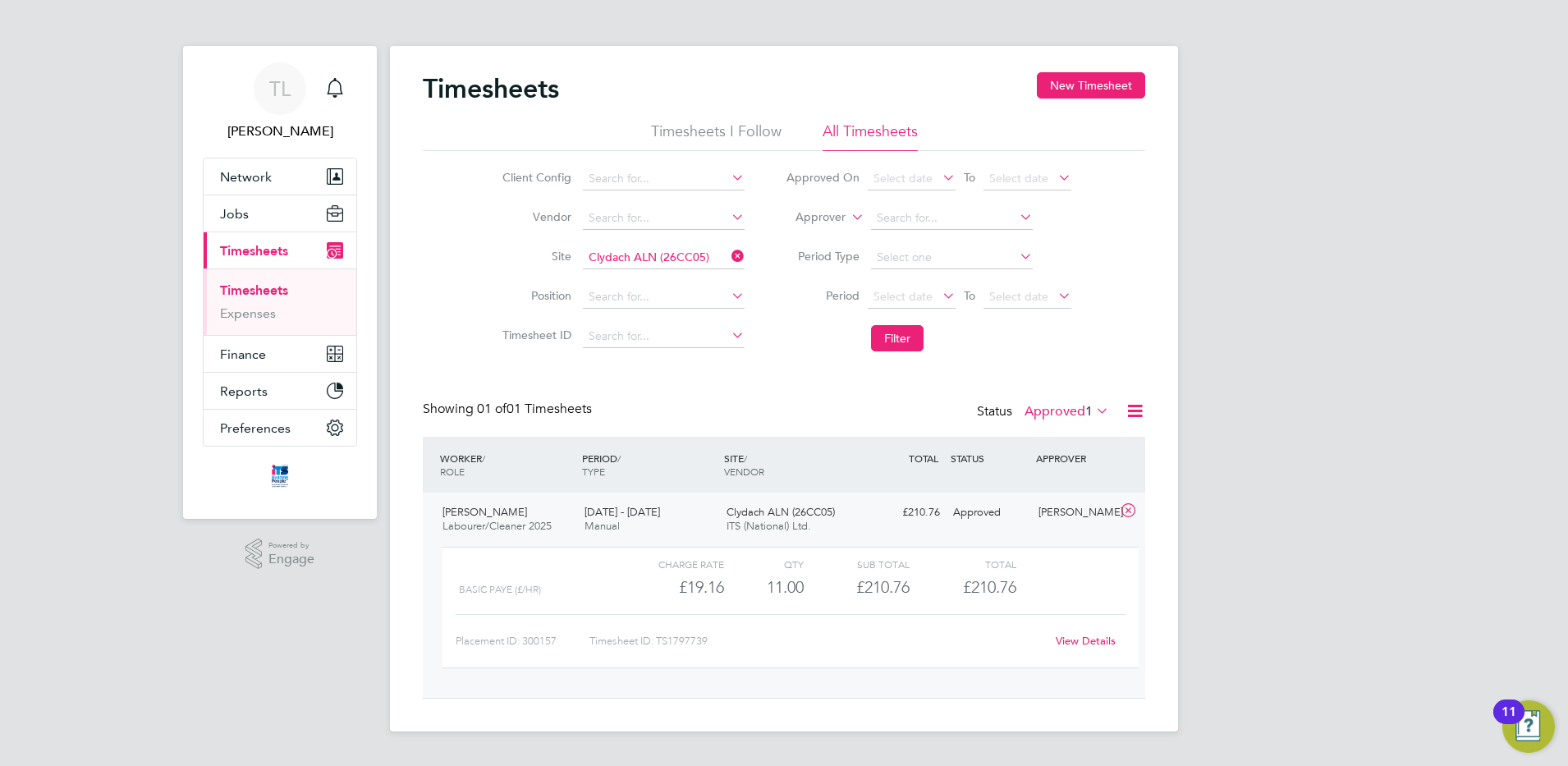
click at [1079, 641] on link "View Details" at bounding box center [1085, 641] width 60 height 14
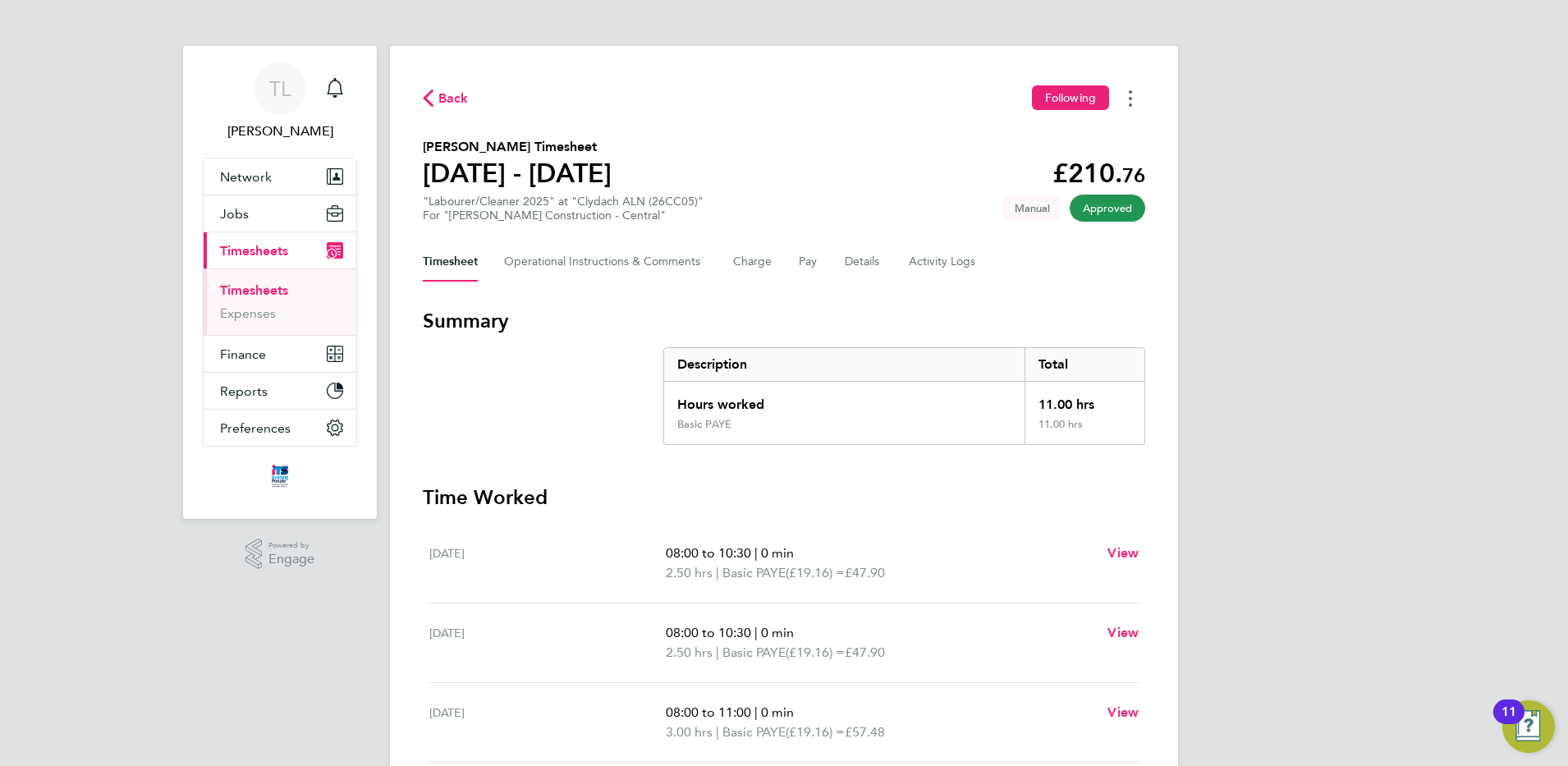
click at [1129, 90] on icon "Timesheets Menu" at bounding box center [1130, 98] width 3 height 17
click at [865, 216] on section "Janine Bailey's Timesheet 02 - 08 Aug 2025 £210. 76 "Labourer/Cleaner 2025" at …" at bounding box center [783, 180] width 722 height 85
click at [627, 263] on Comments-tab "Operational Instructions & Comments" at bounding box center [605, 262] width 203 height 40
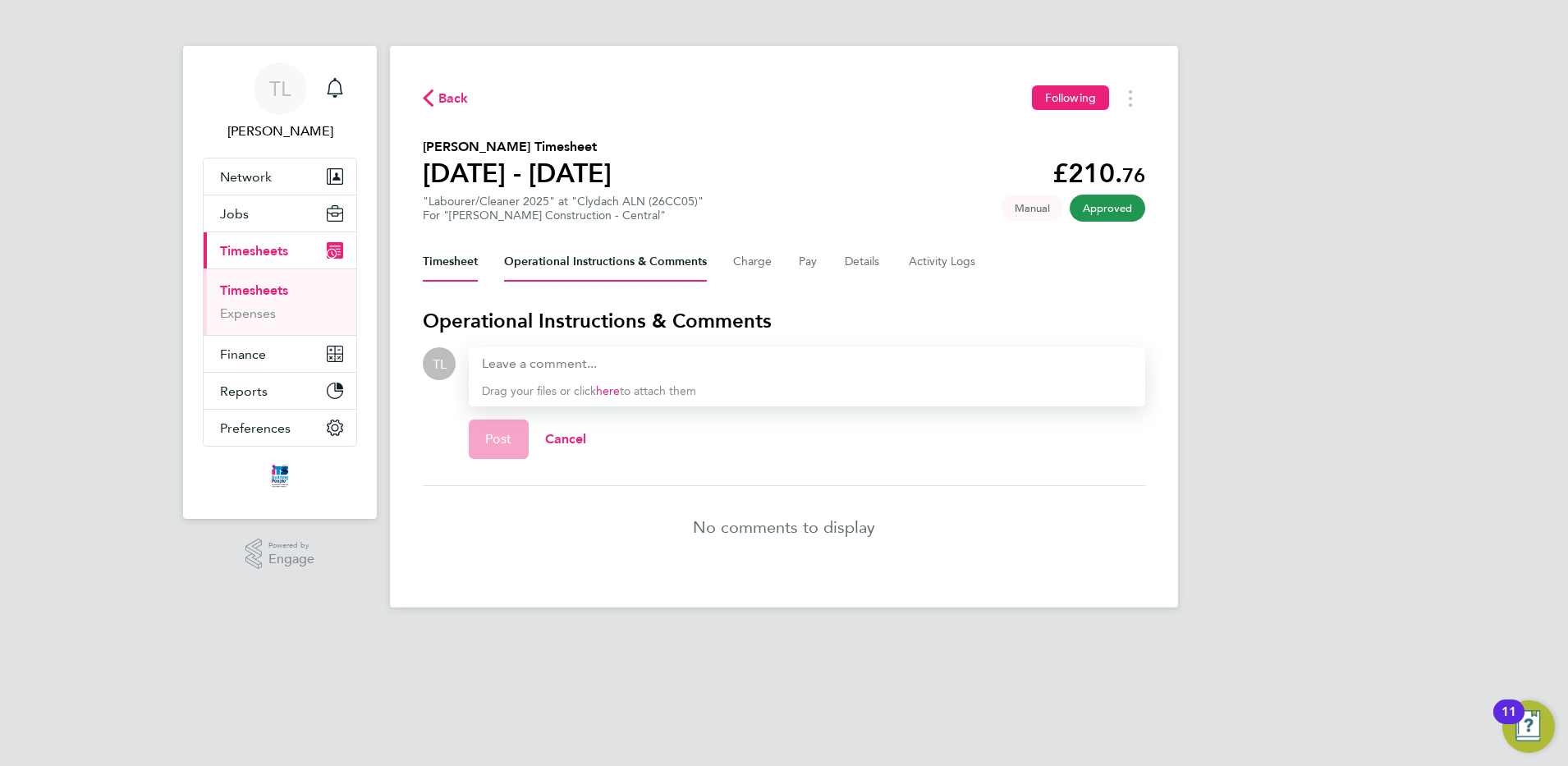
click at [462, 260] on button "Timesheet" at bounding box center [449, 262] width 55 height 40
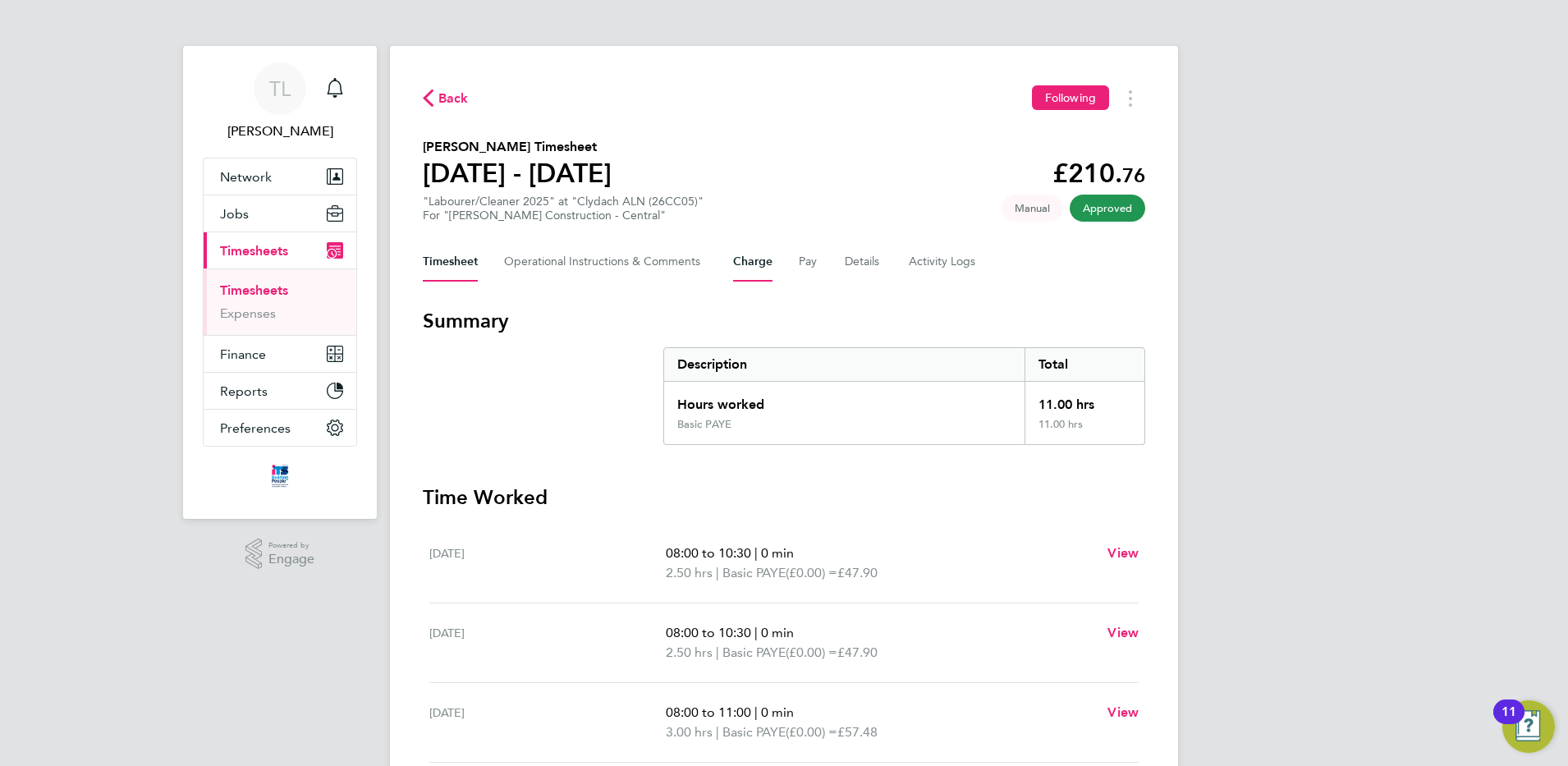
click at [746, 260] on button "Charge" at bounding box center [753, 262] width 40 height 40
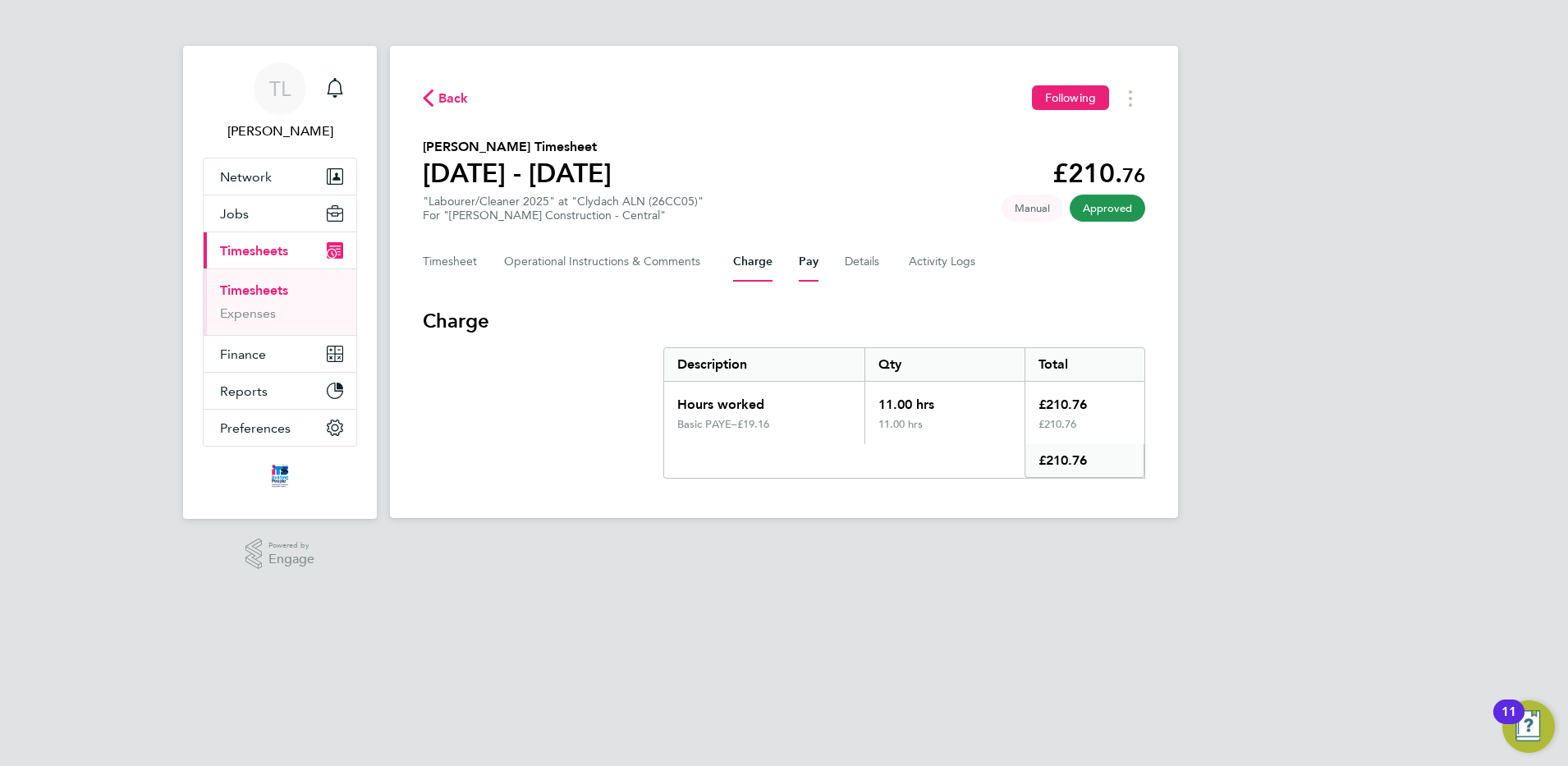
click at [815, 260] on button "Pay" at bounding box center [809, 262] width 20 height 40
click at [875, 256] on button "Details" at bounding box center [863, 262] width 38 height 40
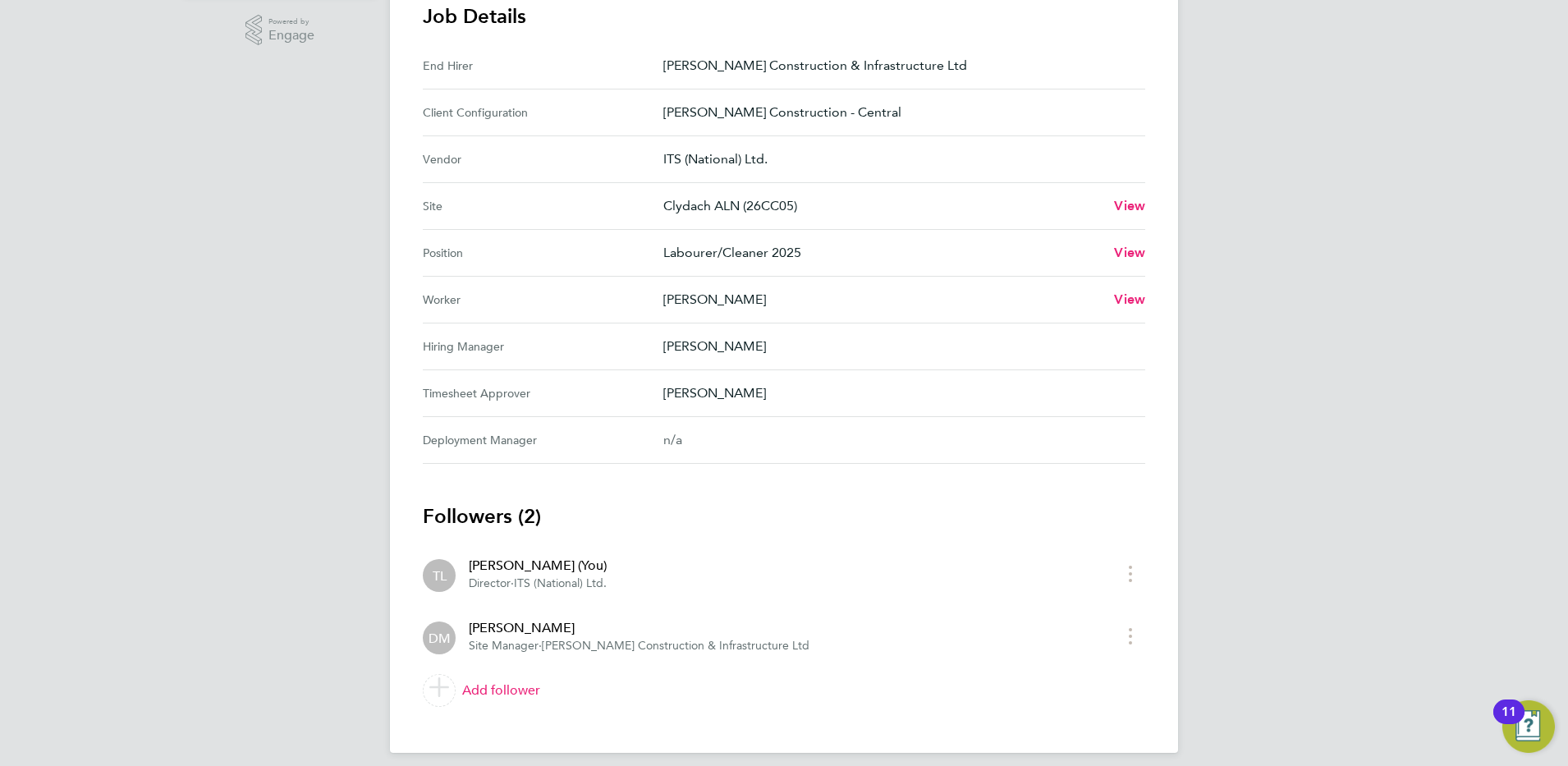
scroll to position [536, 0]
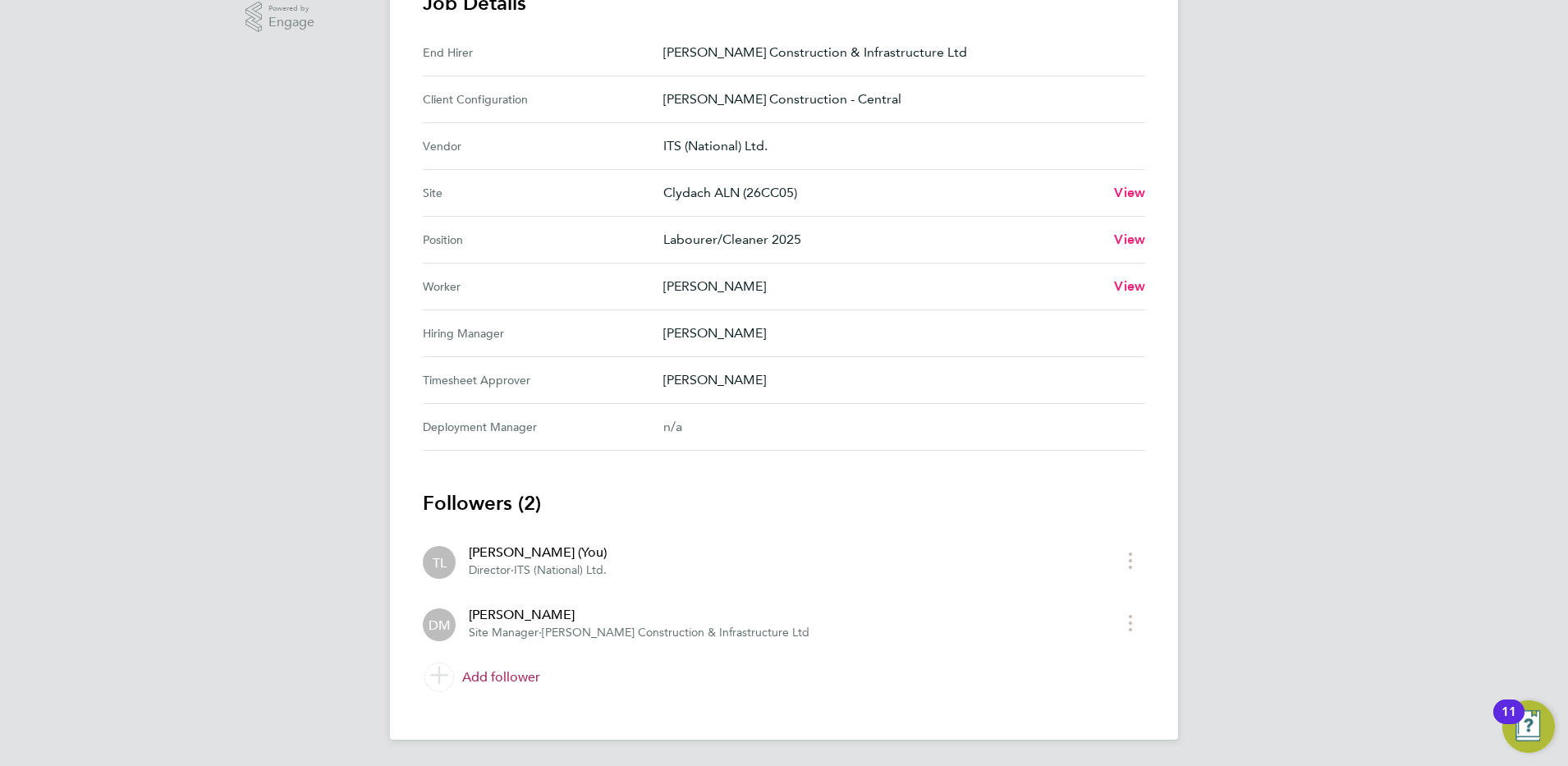
click at [463, 676] on link "Add follower" at bounding box center [783, 677] width 722 height 46
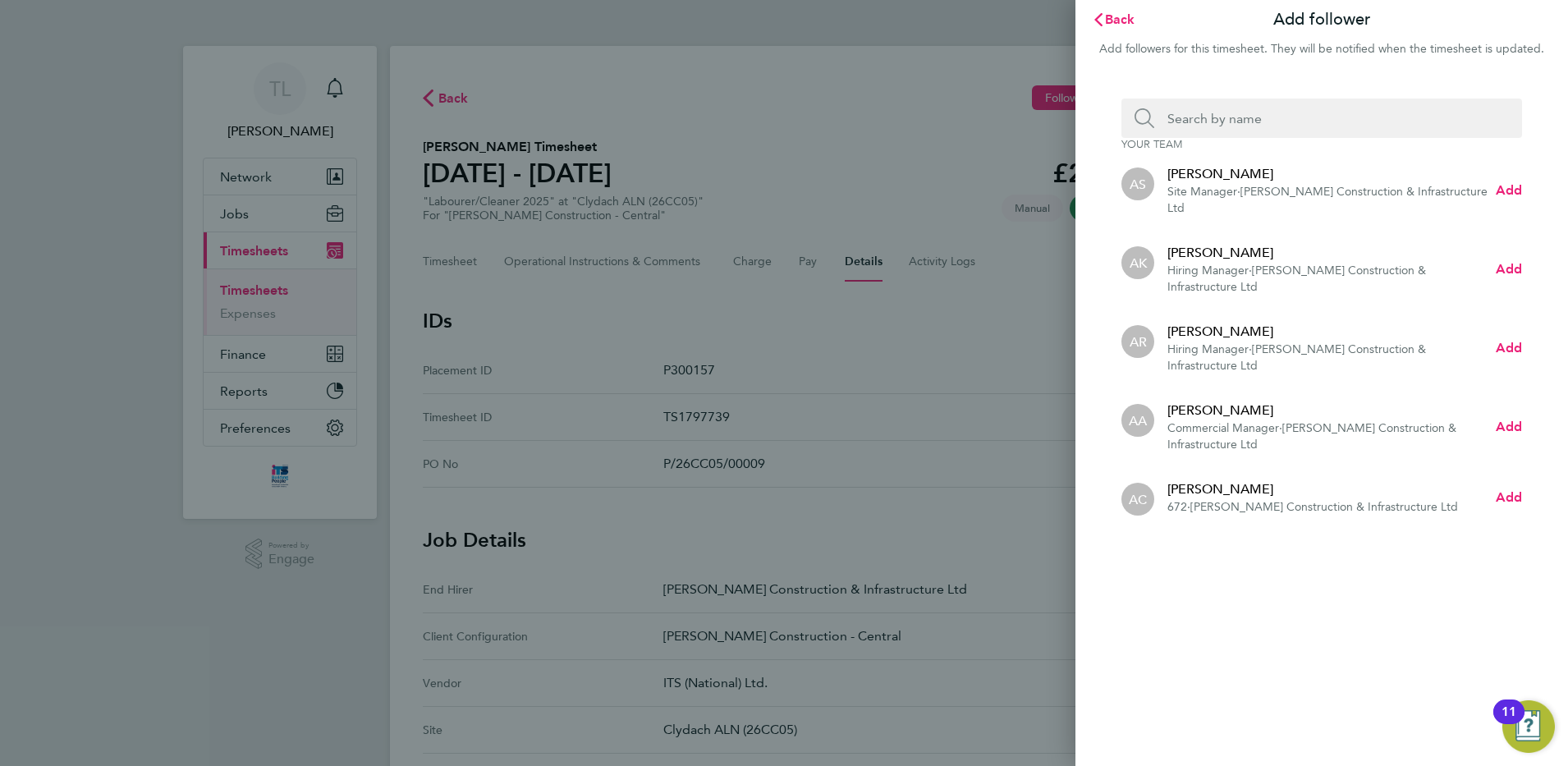
click at [1164, 125] on input "Search team member by name:" at bounding box center [1329, 118] width 348 height 40
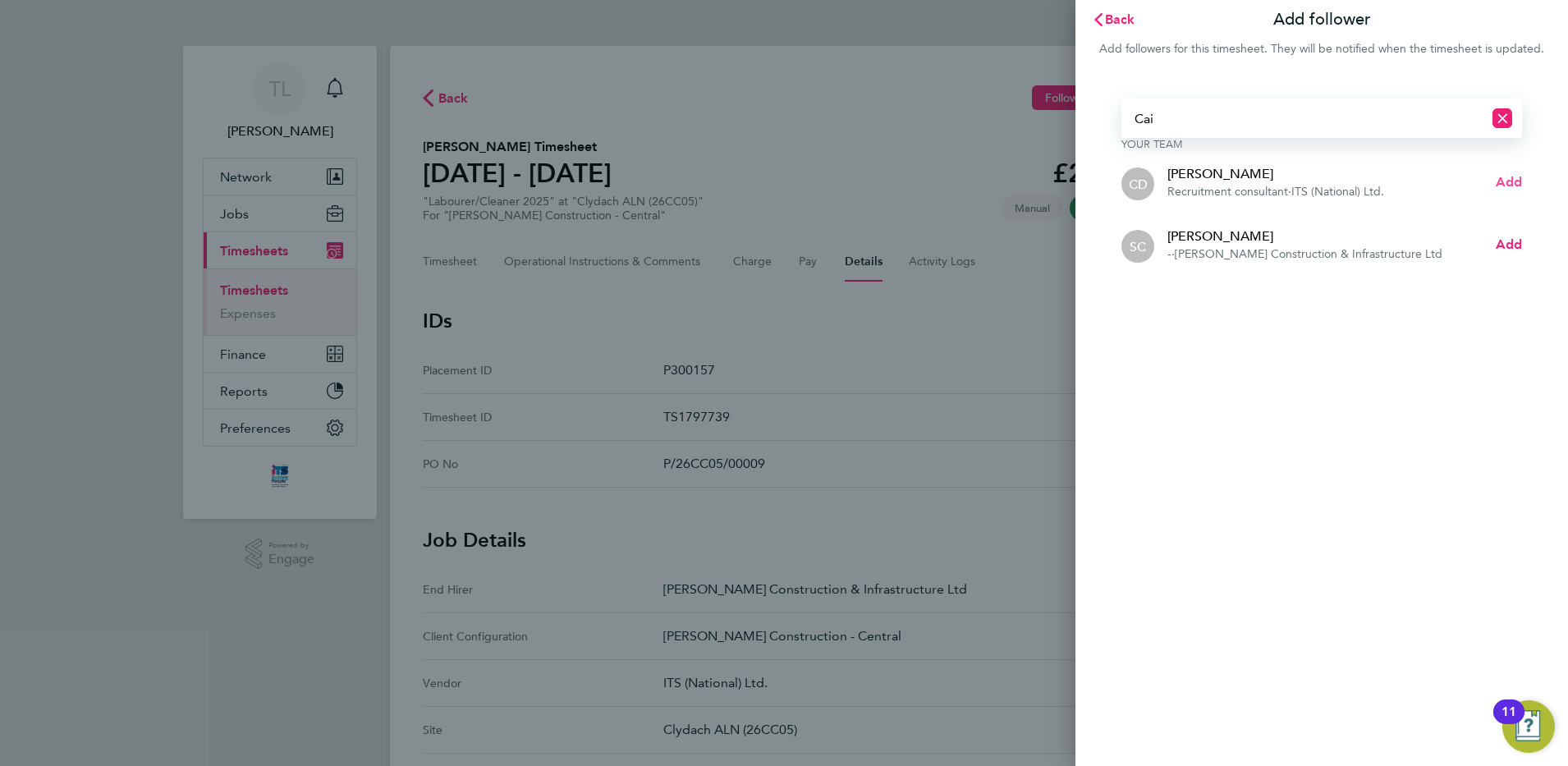
type input "Cai"
click at [1508, 177] on span "Add" at bounding box center [1508, 182] width 26 height 16
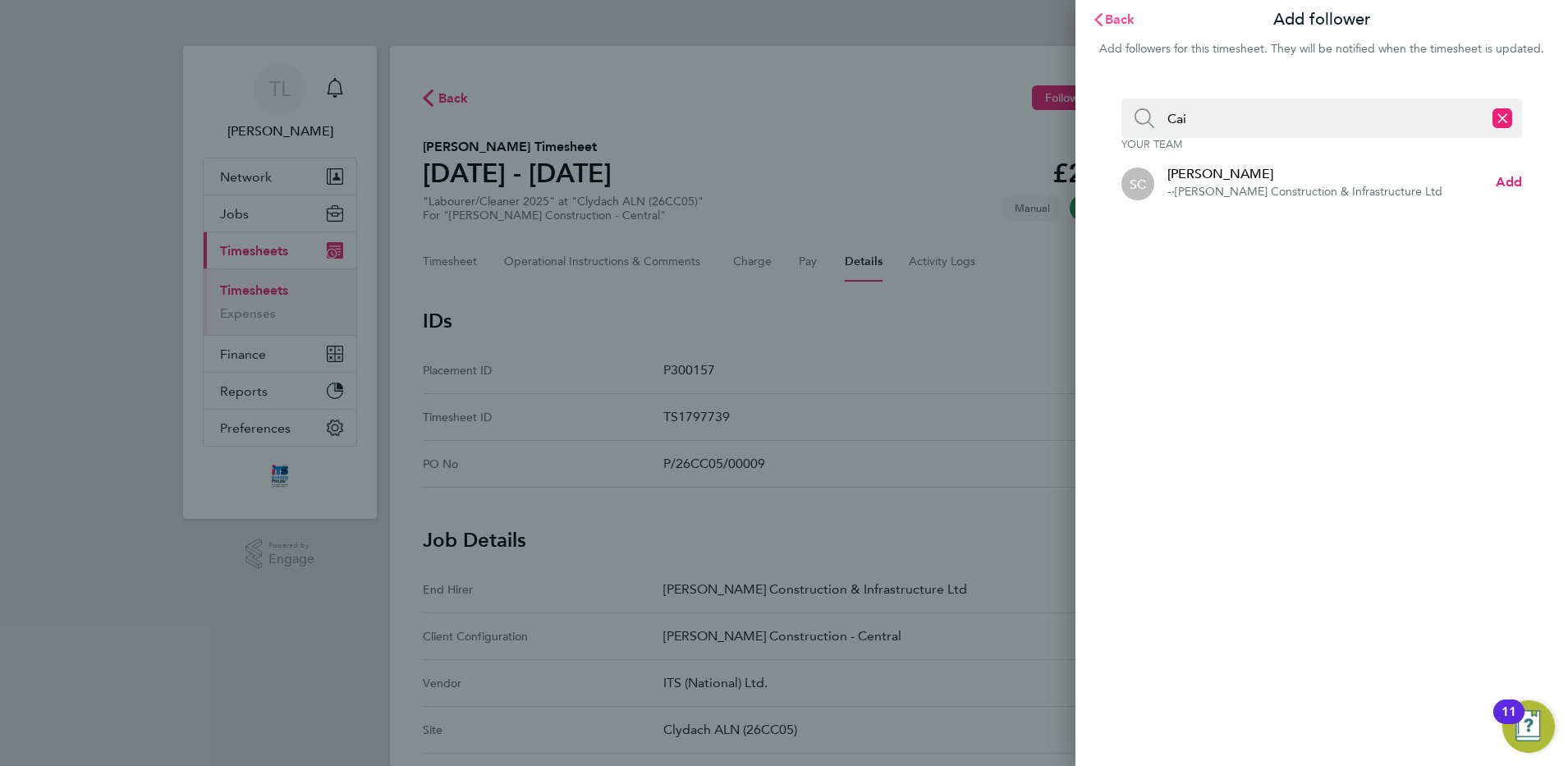
click at [1112, 21] on span "Back" at bounding box center [1120, 20] width 31 height 16
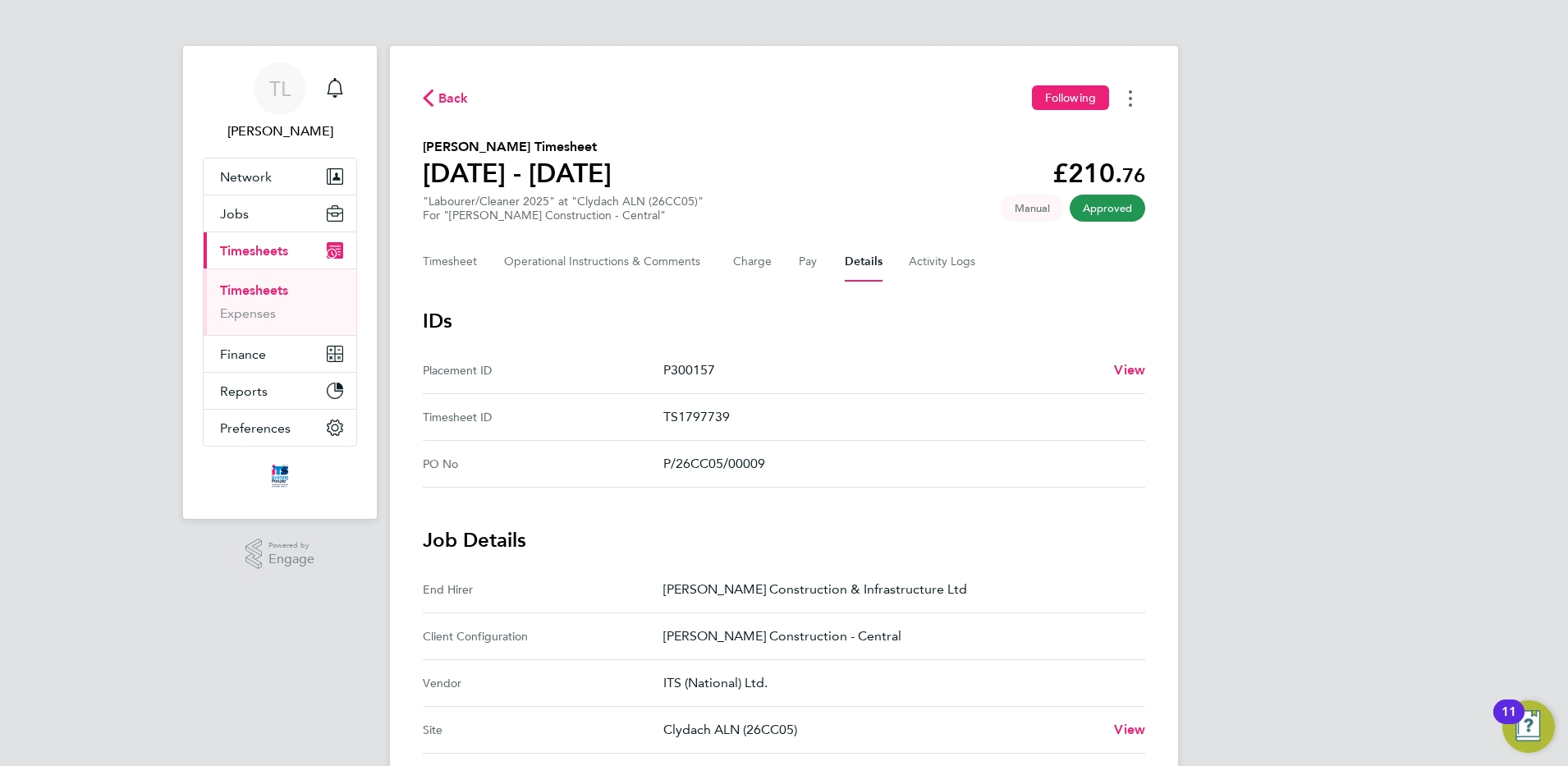
click at [1129, 101] on icon "Timesheets Menu" at bounding box center [1130, 98] width 3 height 17
click at [1133, 96] on button "Timesheets Menu" at bounding box center [1131, 98] width 30 height 26
click at [443, 99] on span "Back" at bounding box center [453, 98] width 31 height 20
